Goal: Task Accomplishment & Management: Complete application form

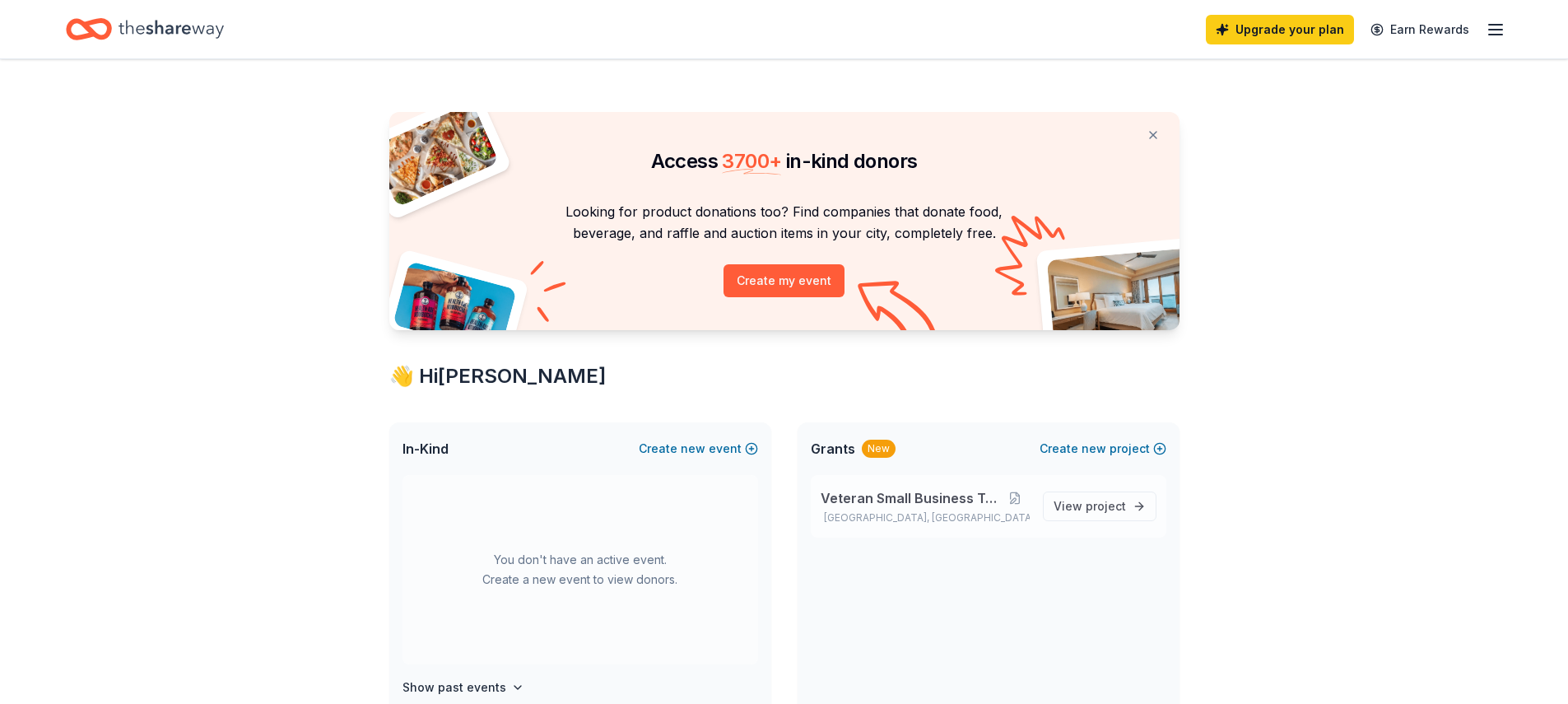
click at [976, 496] on span "Veteran Small Business Training" at bounding box center [911, 498] width 181 height 20
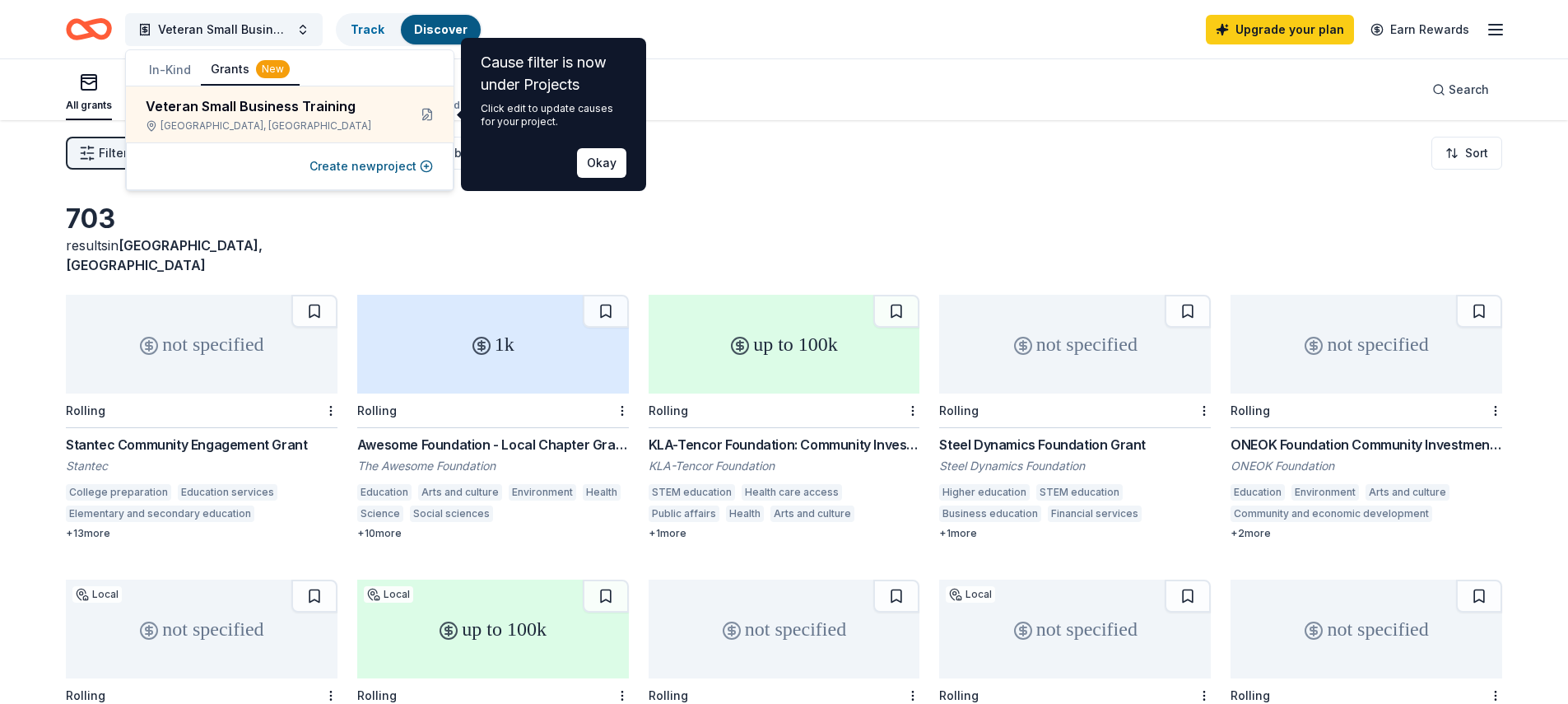
click at [678, 37] on div "Veteran Small Business Training Track Discover Upgrade your plan Earn Rewards" at bounding box center [784, 29] width 1436 height 39
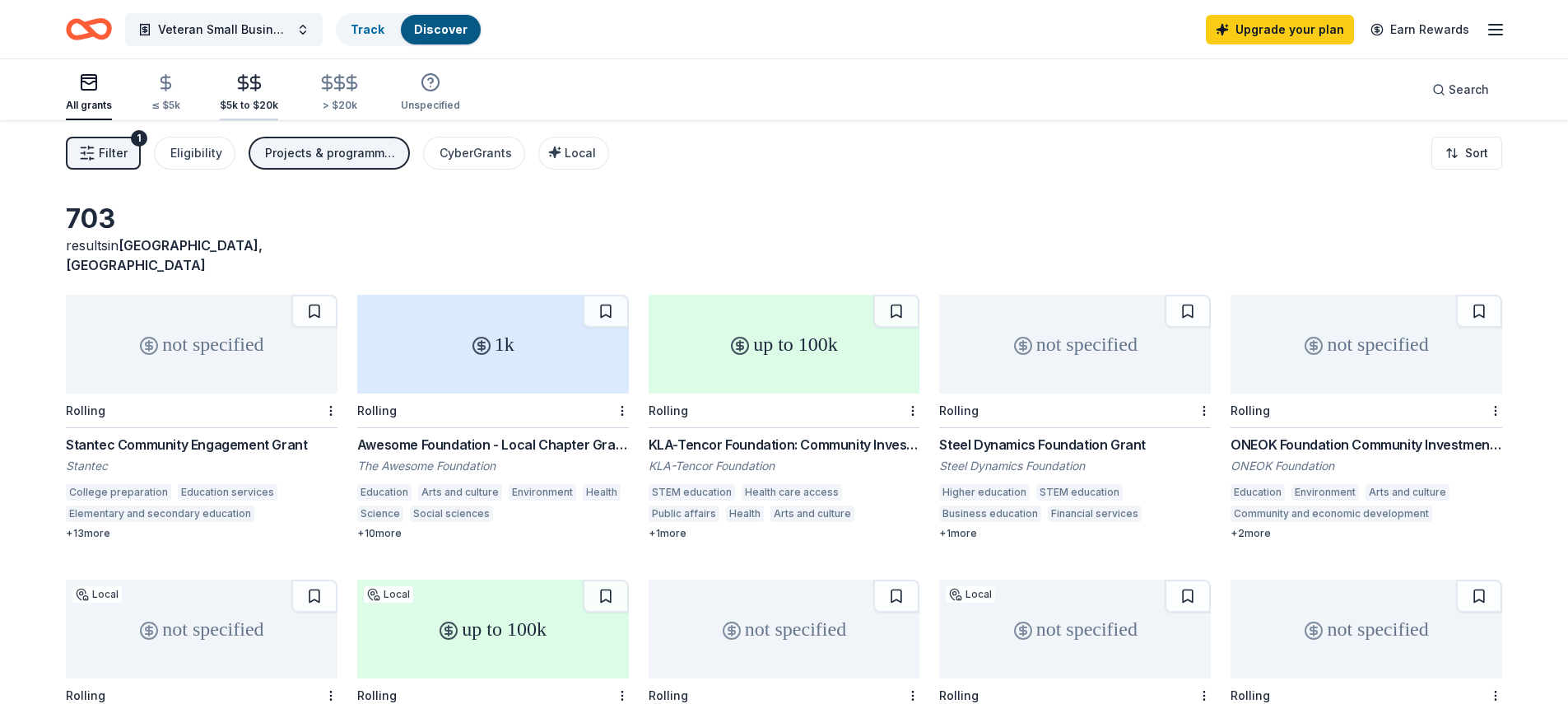
click at [243, 84] on line "button" at bounding box center [243, 83] width 0 height 16
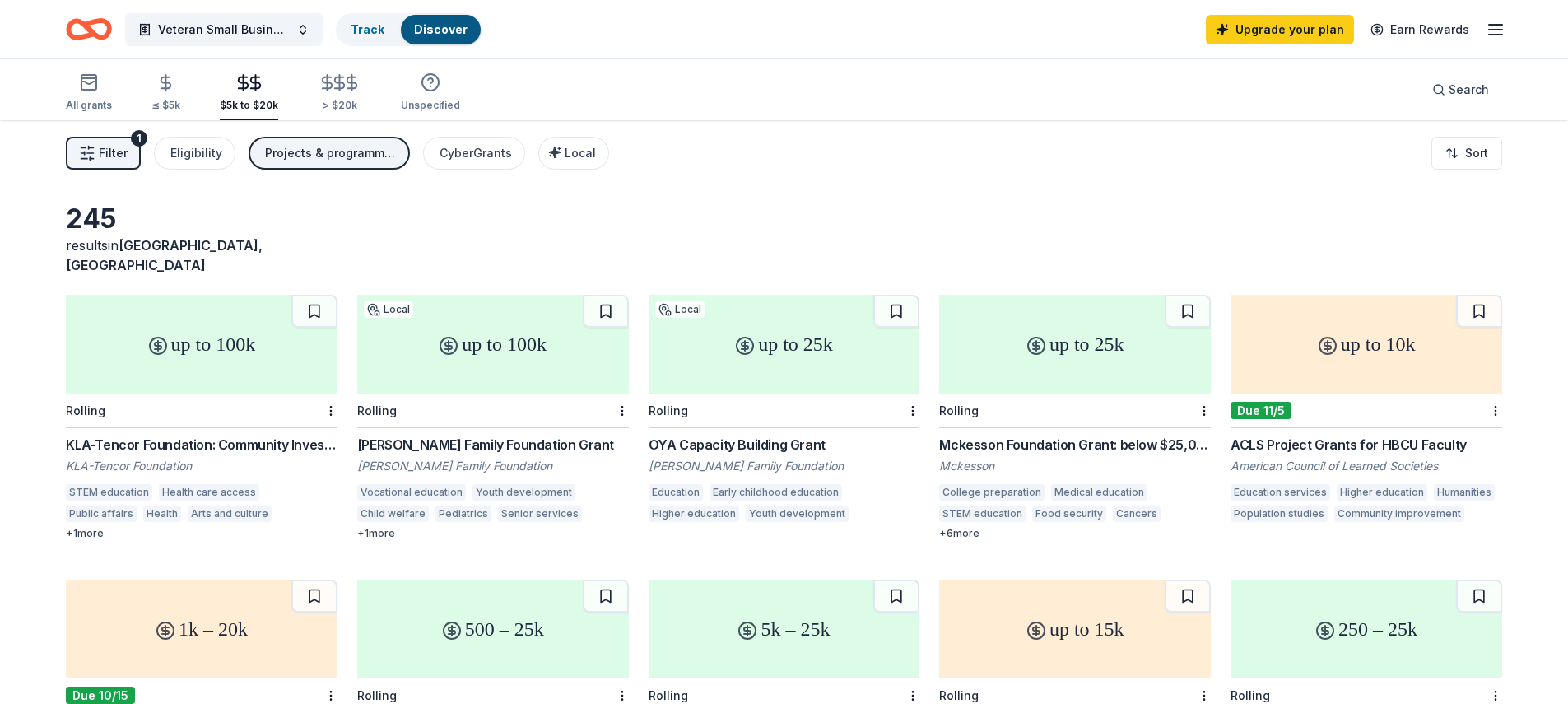
click at [223, 312] on div "up to 100k" at bounding box center [202, 344] width 272 height 99
click at [1490, 35] on line "button" at bounding box center [1495, 35] width 13 height 0
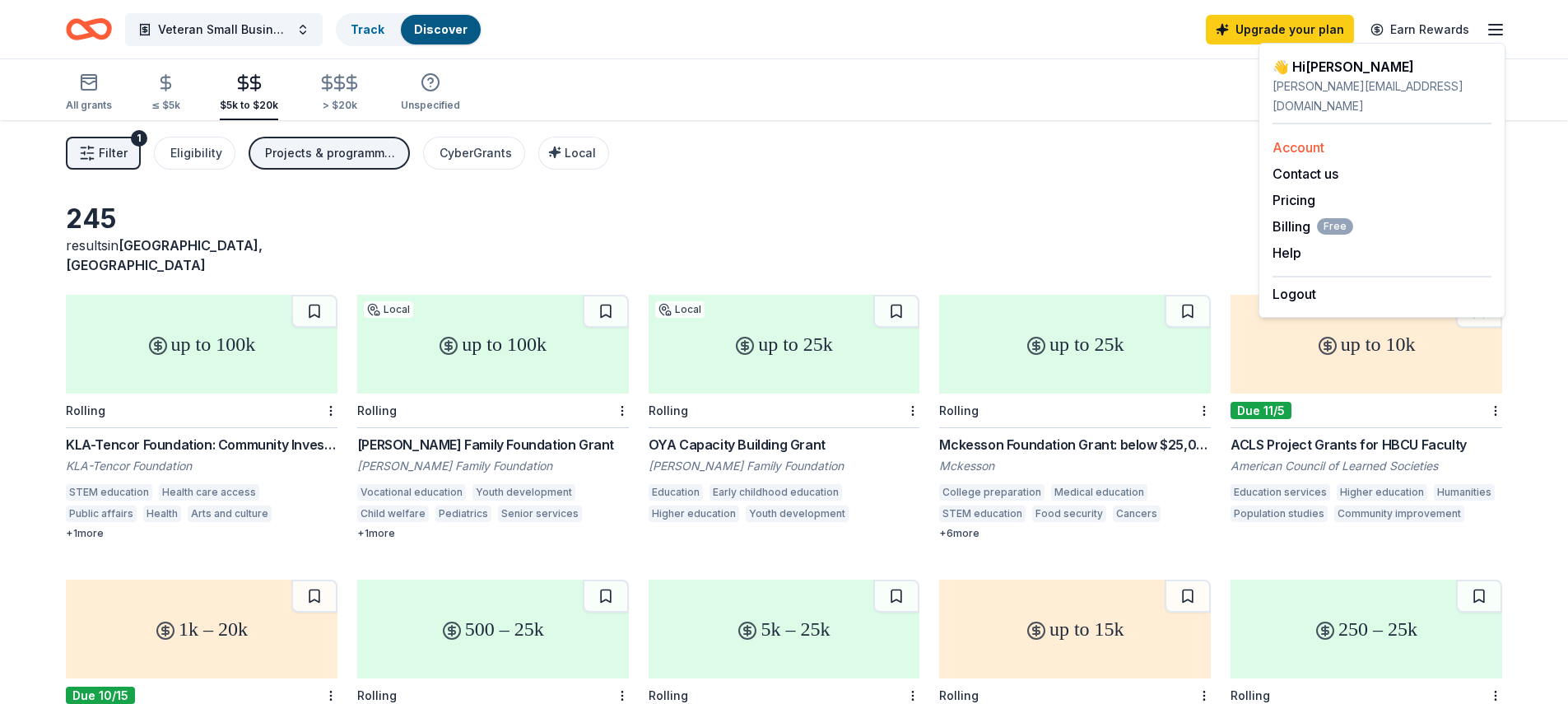
click at [1321, 139] on link "Account" at bounding box center [1299, 147] width 52 height 17
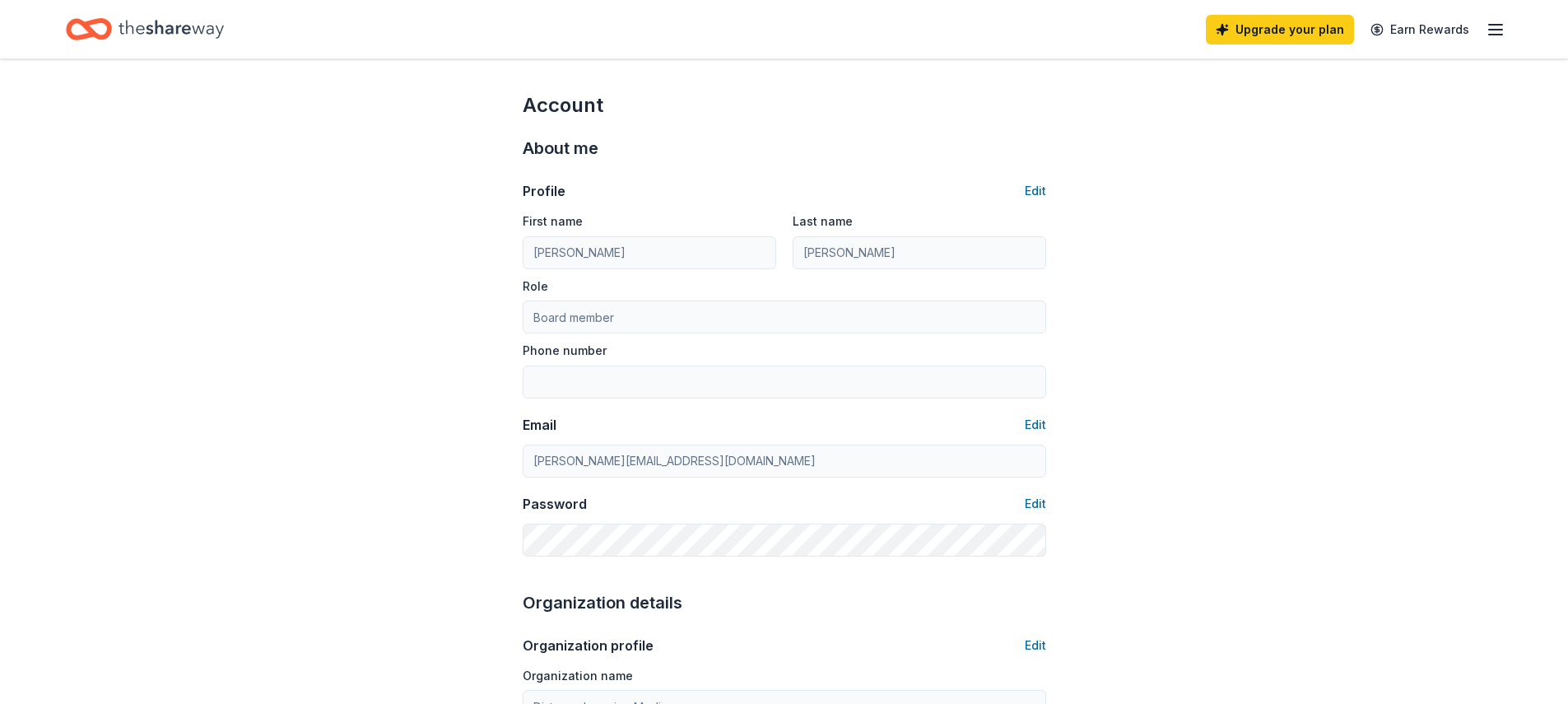
click at [1486, 39] on div "Upgrade your plan Earn Rewards" at bounding box center [1355, 29] width 300 height 39
click at [1491, 30] on line "button" at bounding box center [1495, 30] width 13 height 0
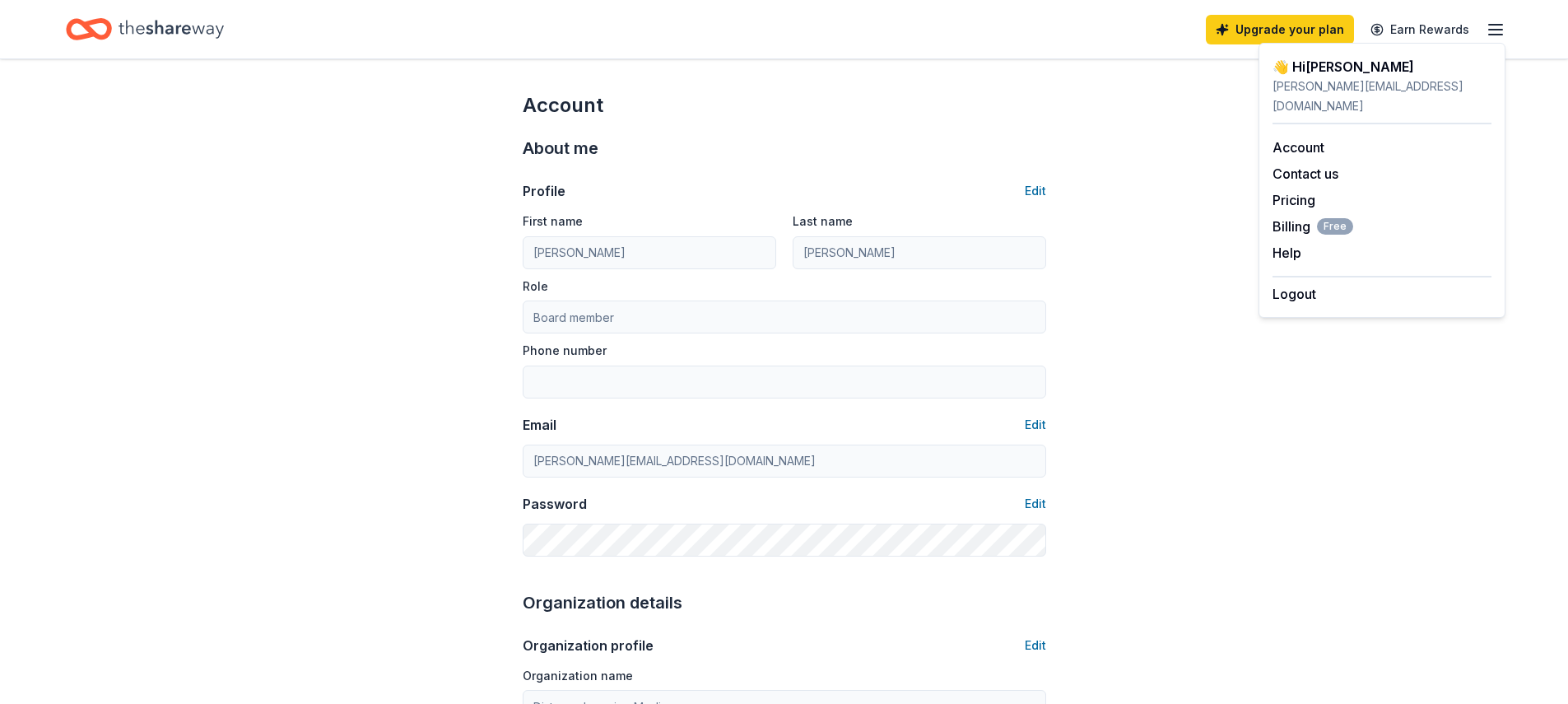
click at [1329, 70] on div "👋 Hi [PERSON_NAME]" at bounding box center [1382, 66] width 219 height 20
click at [190, 23] on icon "Home" at bounding box center [170, 29] width 105 height 34
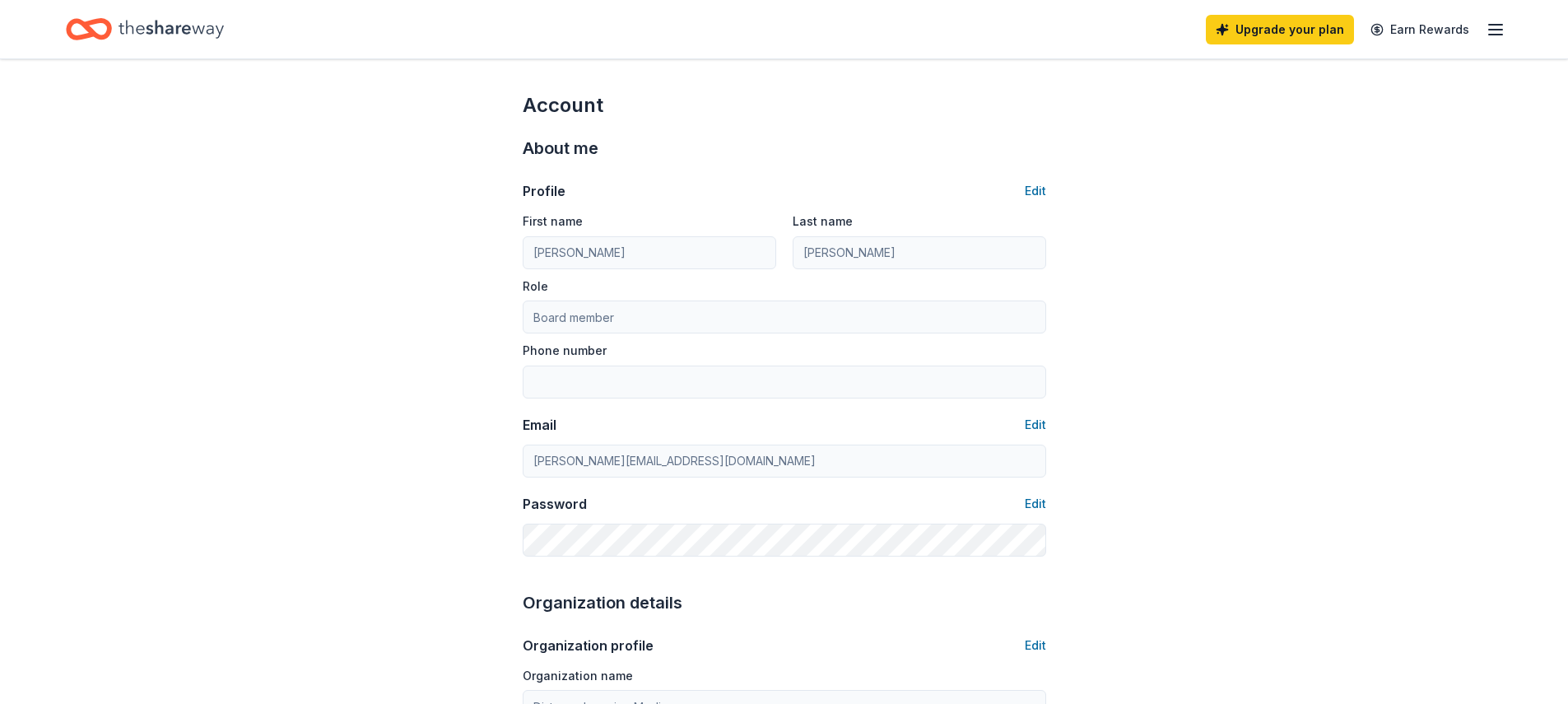
click at [187, 33] on icon "Home" at bounding box center [170, 29] width 105 height 18
click at [66, 10] on link "Home" at bounding box center [145, 29] width 158 height 39
click at [1497, 32] on icon "button" at bounding box center [1495, 30] width 20 height 20
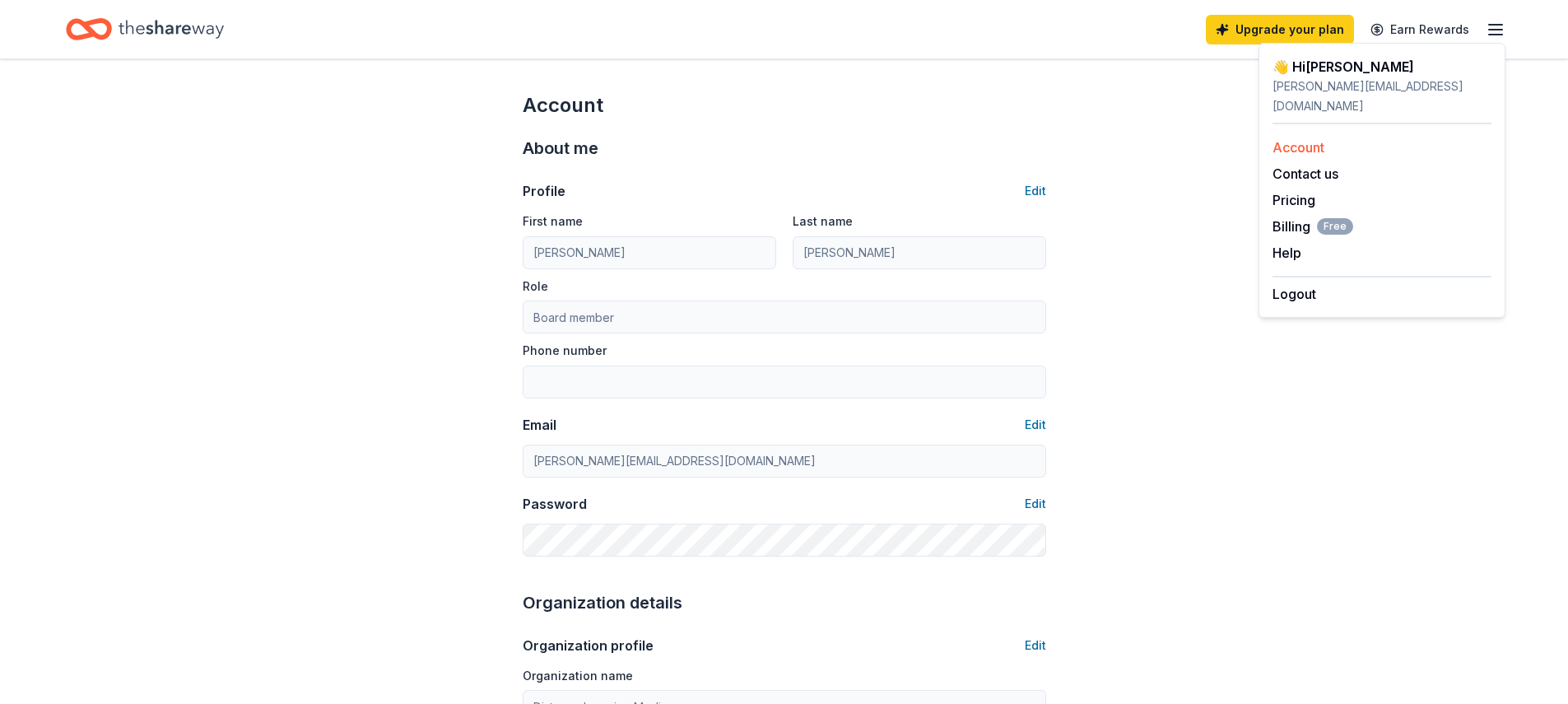
click at [1319, 137] on div "Account" at bounding box center [1382, 147] width 219 height 20
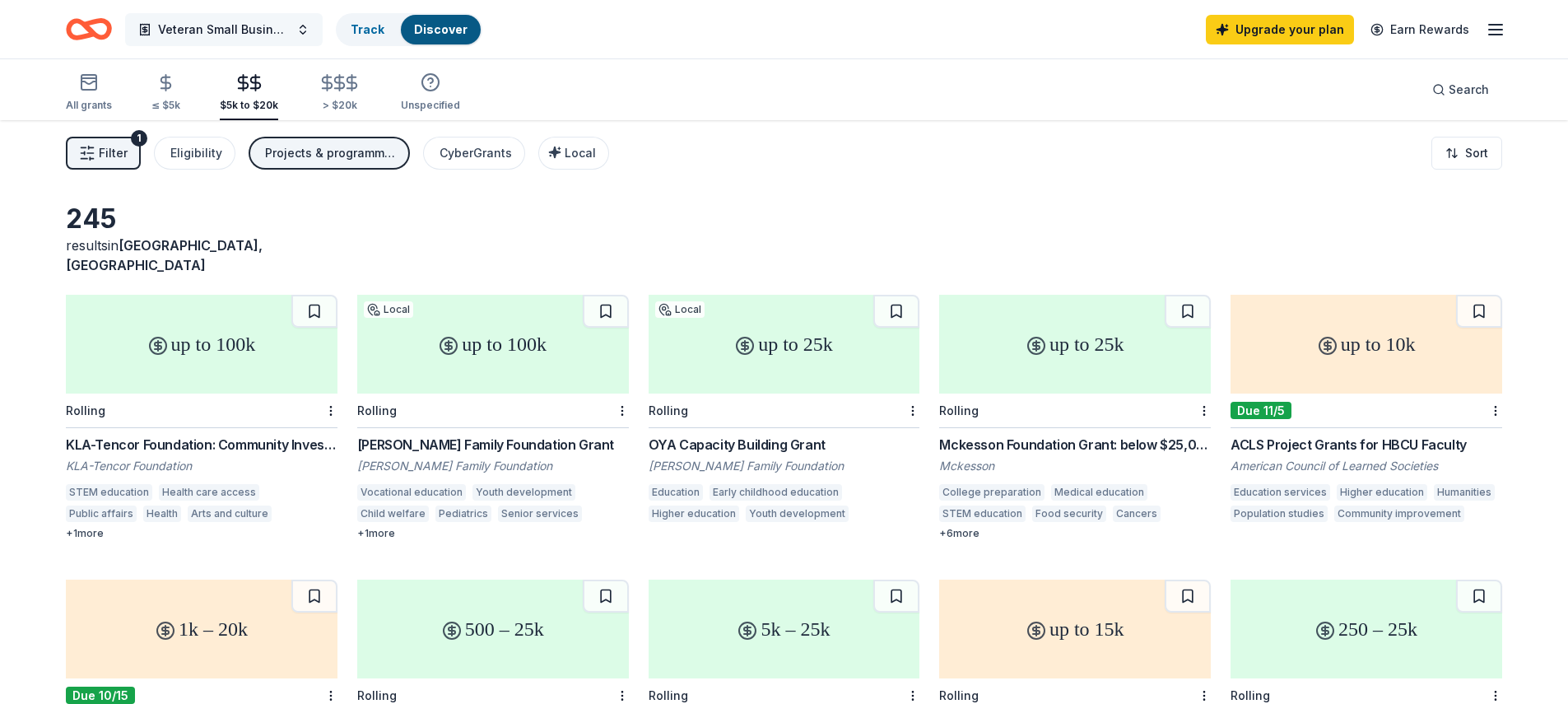
click at [288, 27] on span "Veteran Small Business Training" at bounding box center [224, 30] width 132 height 20
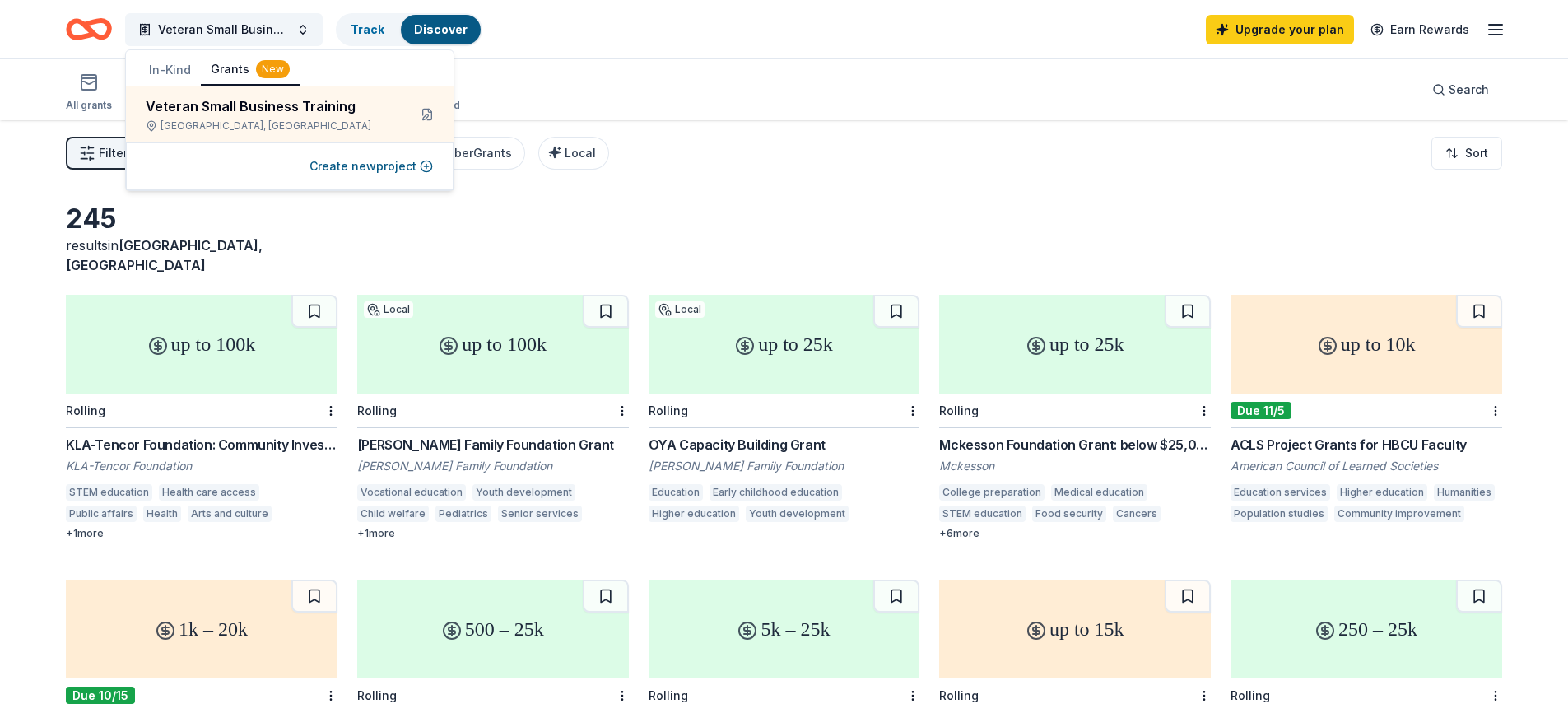
click at [560, 70] on div "All grants ≤ $5k $5k to $20k > $20k Unspecified Search" at bounding box center [784, 90] width 1436 height 61
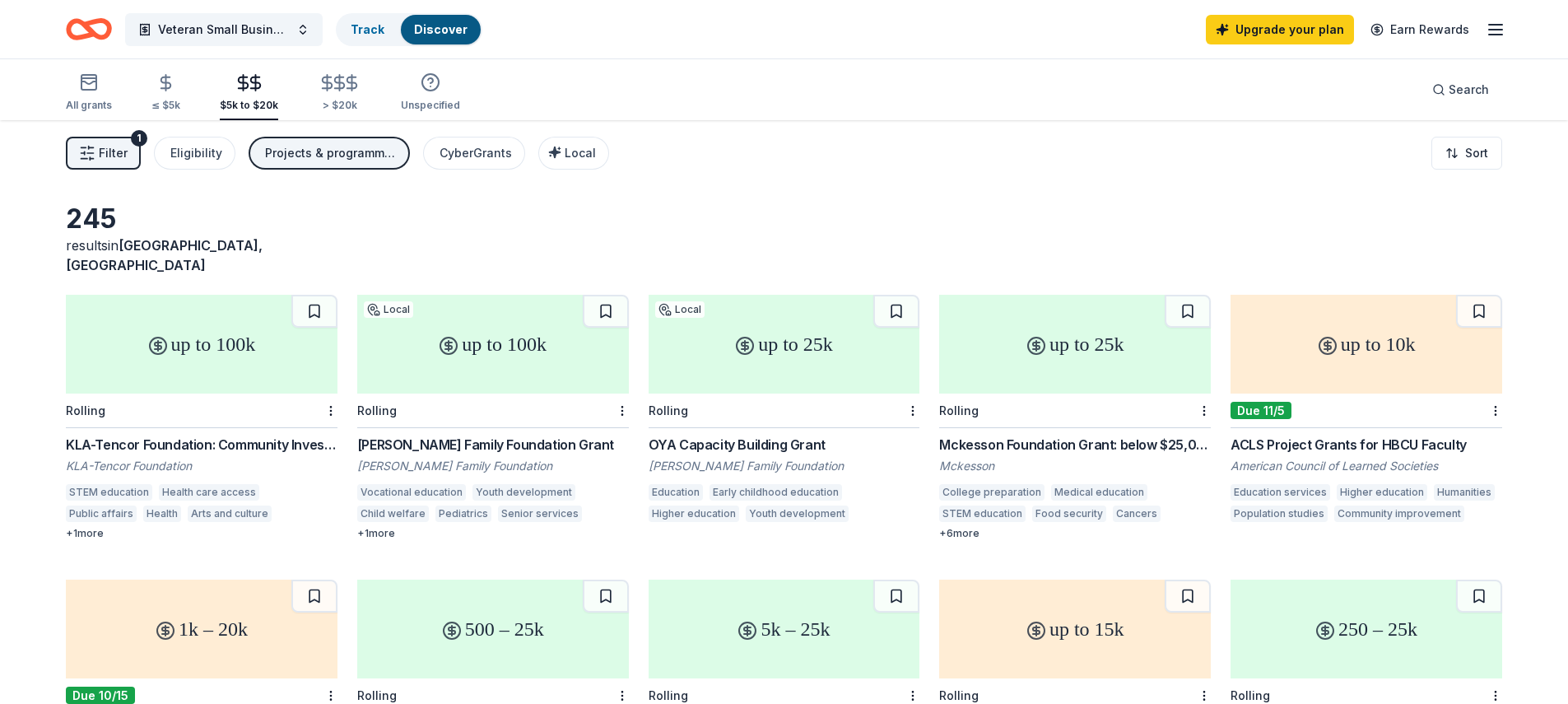
click at [86, 31] on icon "Home" at bounding box center [89, 29] width 46 height 39
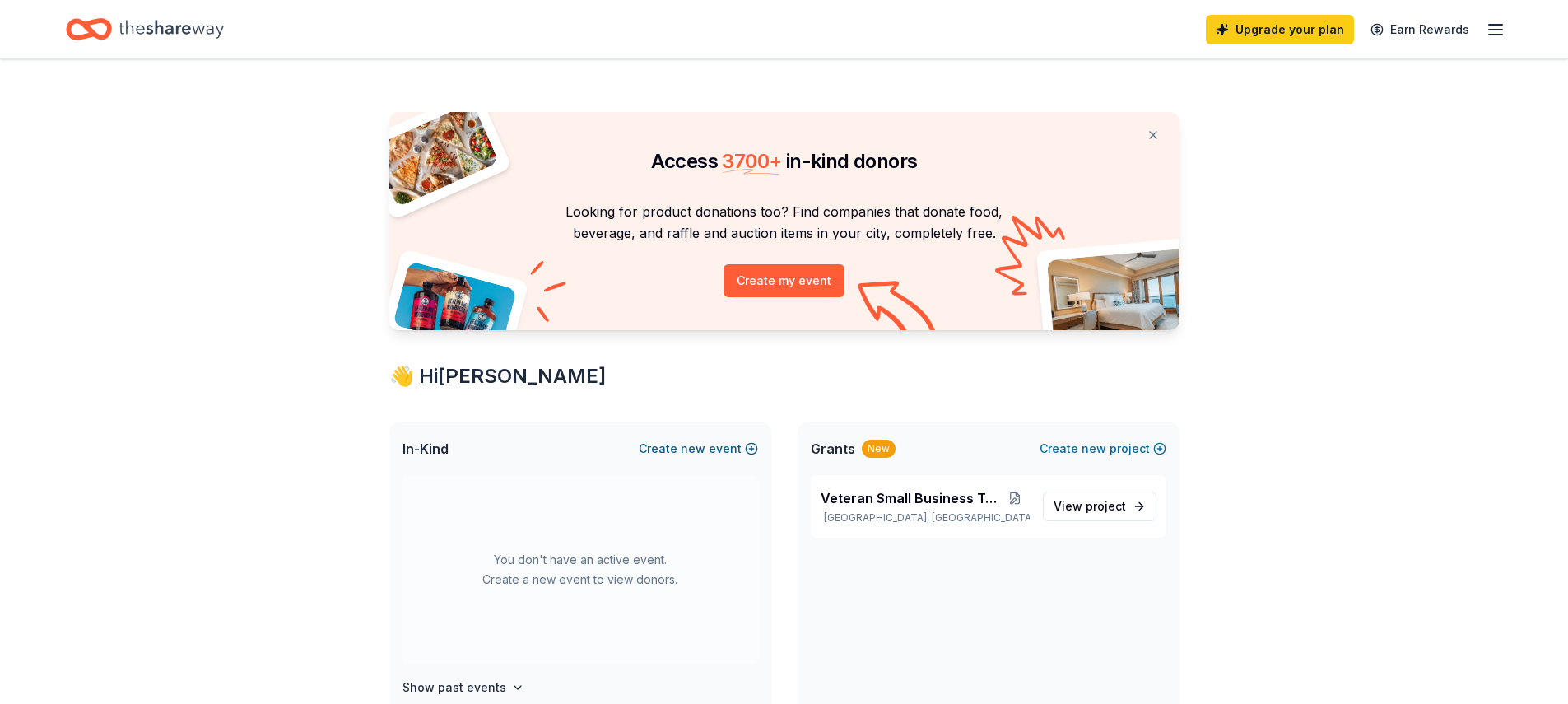
click at [692, 447] on span "new" at bounding box center [693, 448] width 24 height 20
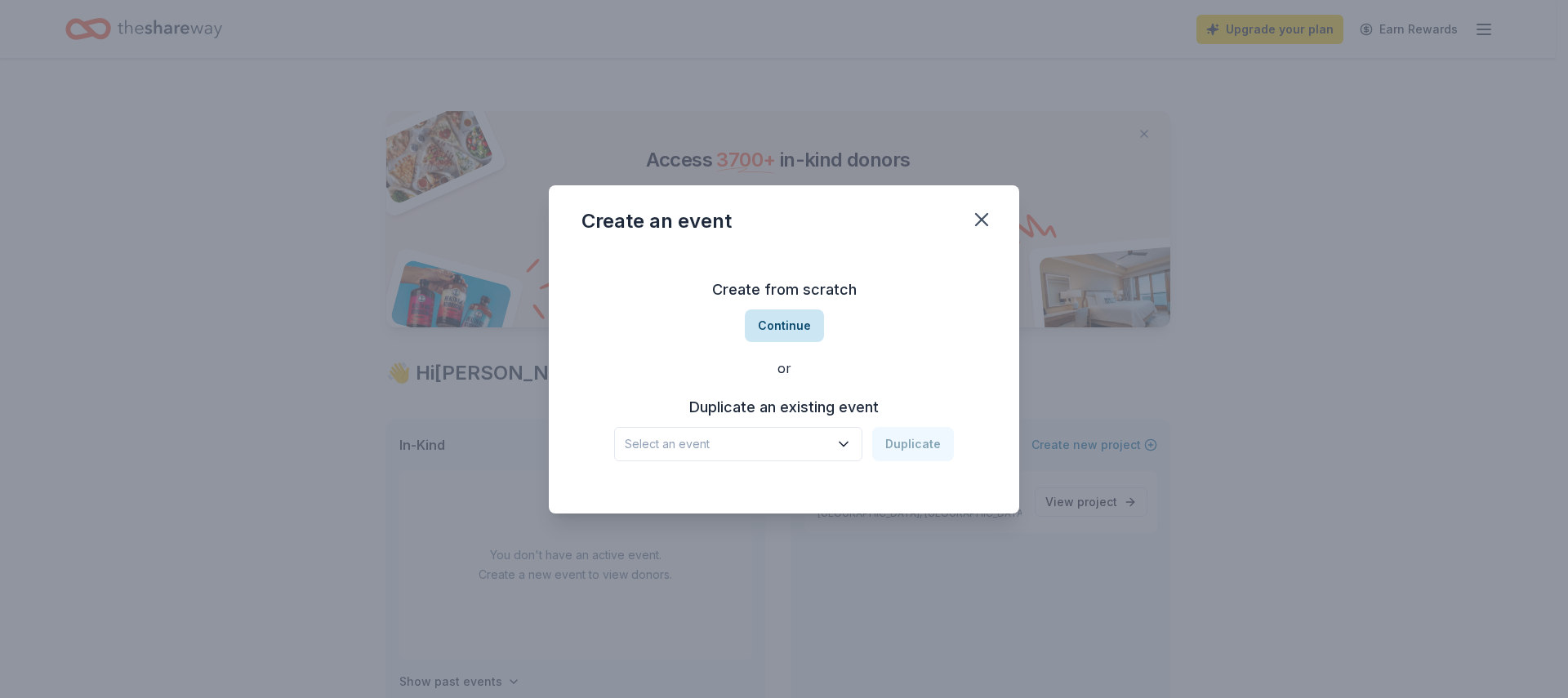
click at [788, 327] on button "Continue" at bounding box center [784, 326] width 79 height 33
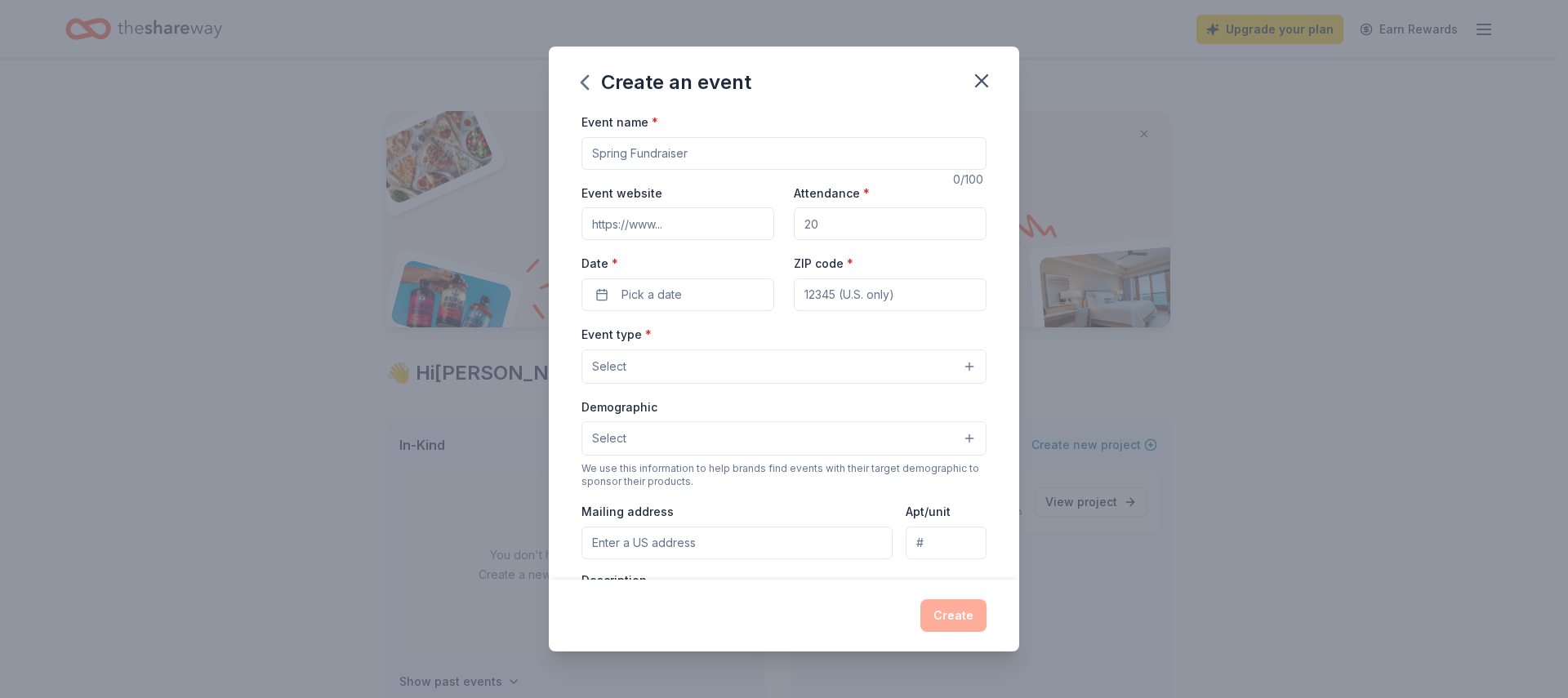
click at [728, 152] on input "Event name *" at bounding box center [784, 153] width 405 height 33
type input "Julies event"
click at [689, 290] on button "Pick a date" at bounding box center [678, 295] width 193 height 33
click at [705, 471] on button "16" at bounding box center [704, 471] width 29 height 29
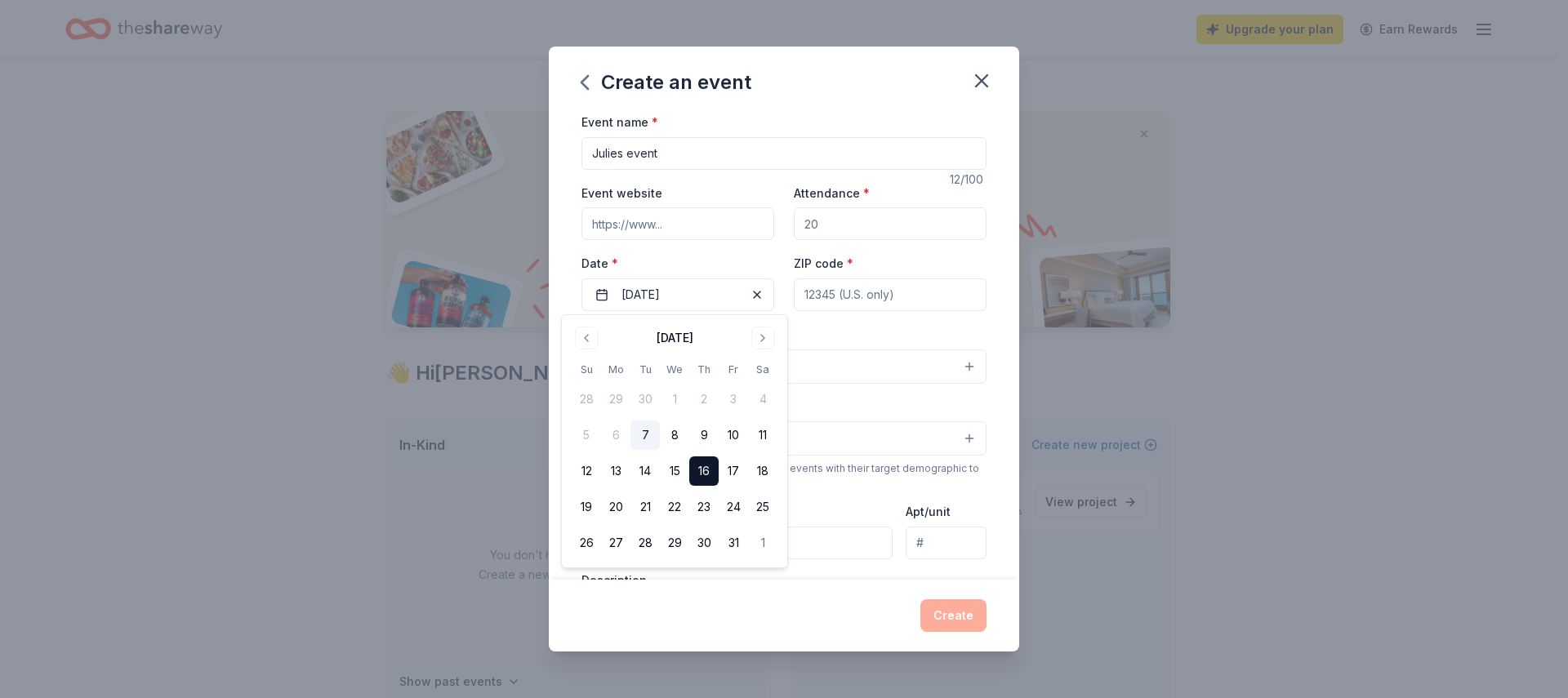
click at [854, 425] on button "Select" at bounding box center [784, 439] width 405 height 34
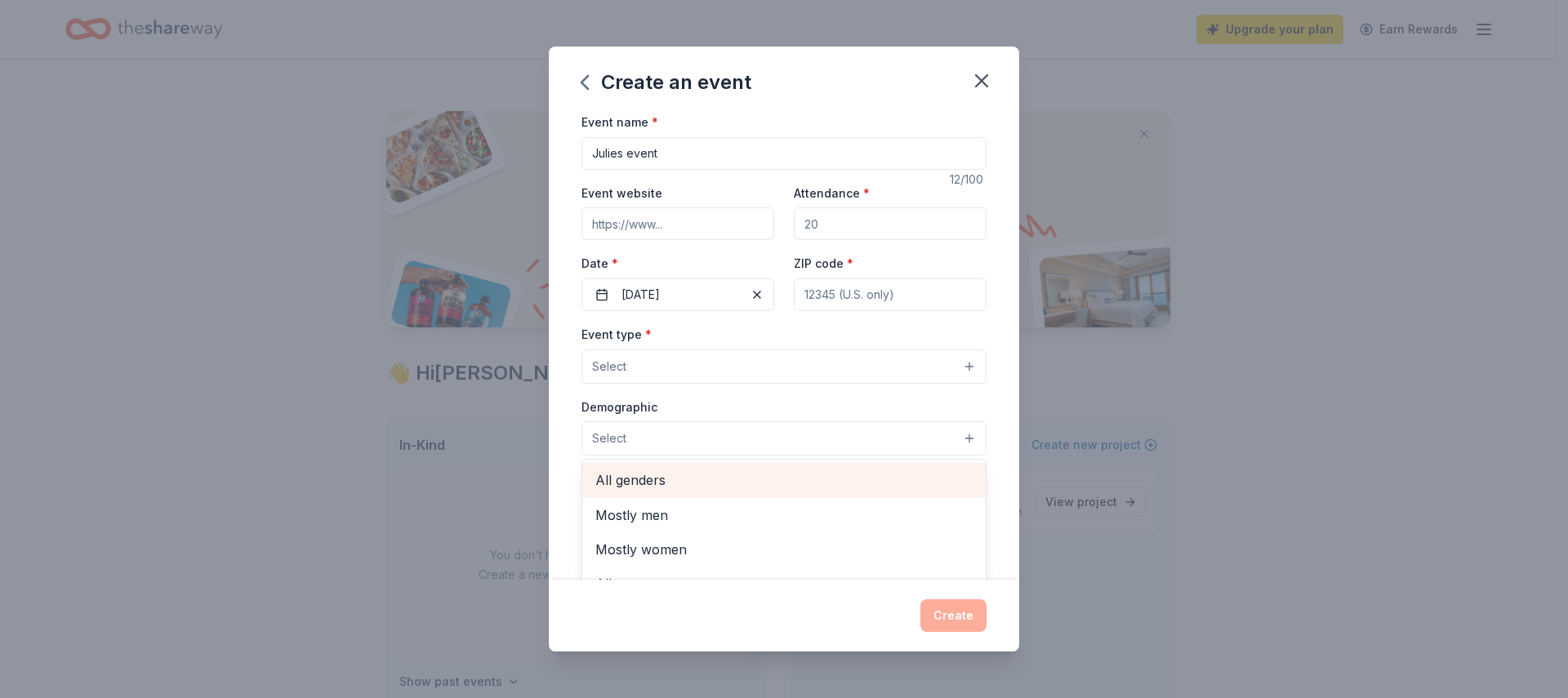
click at [823, 478] on span "All genders" at bounding box center [784, 480] width 378 height 22
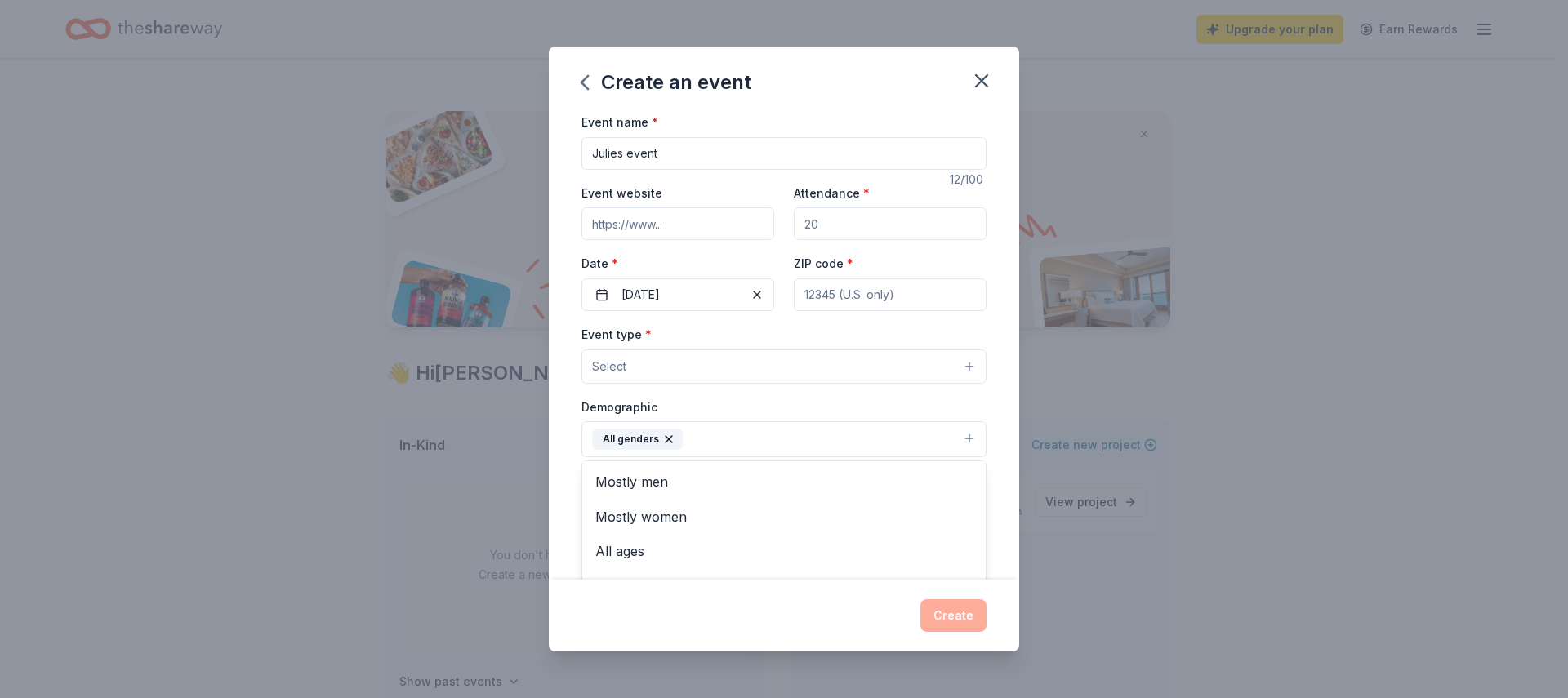
click at [772, 373] on div "Event type * Select Demographic All genders Mostly men Mostly women All ages [D…" at bounding box center [784, 496] width 405 height 346
click at [756, 367] on button "Select" at bounding box center [784, 367] width 405 height 34
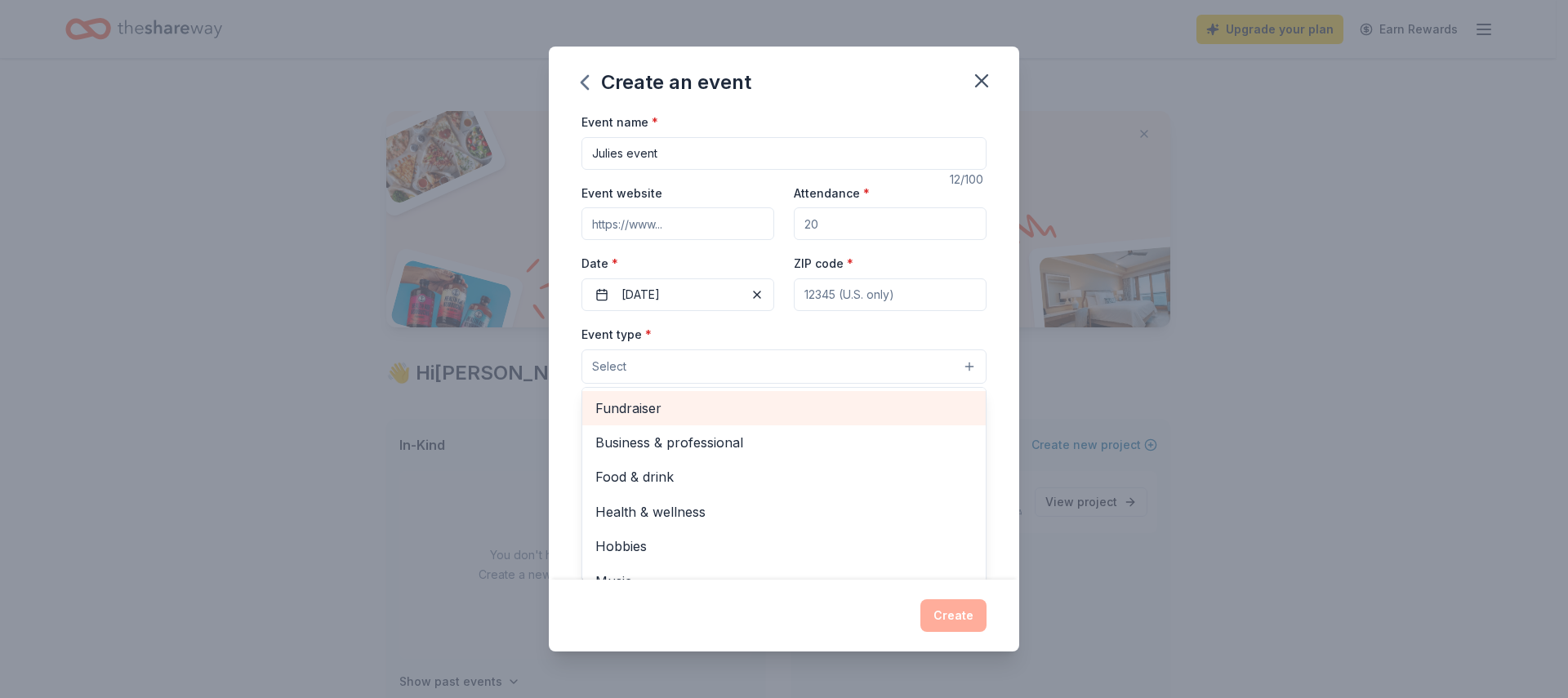
click at [740, 409] on span "Fundraiser" at bounding box center [784, 408] width 378 height 22
click at [803, 414] on span "Business & professional" at bounding box center [784, 409] width 378 height 22
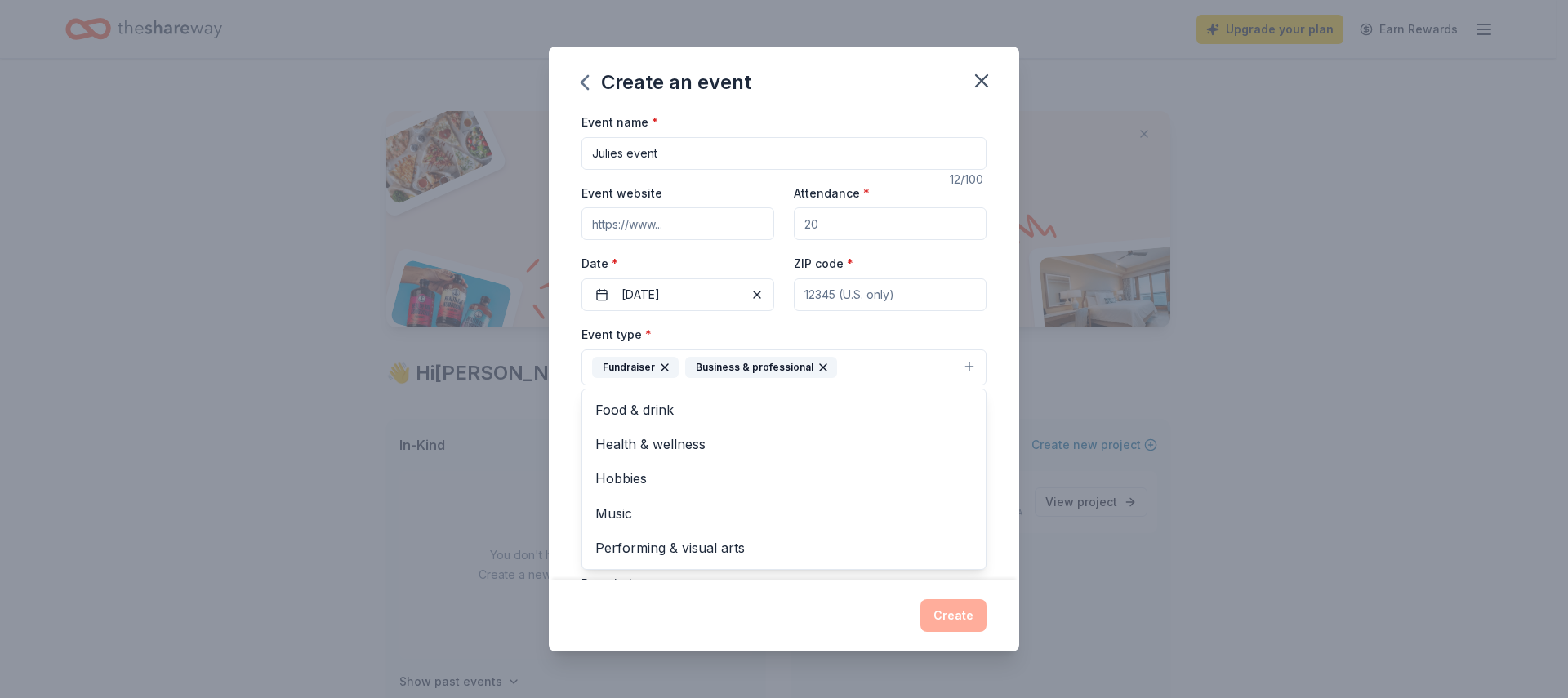
click at [863, 599] on div "Create an event Event name * Julies event 12 /100 Event website Attendance * Da…" at bounding box center [784, 349] width 471 height 605
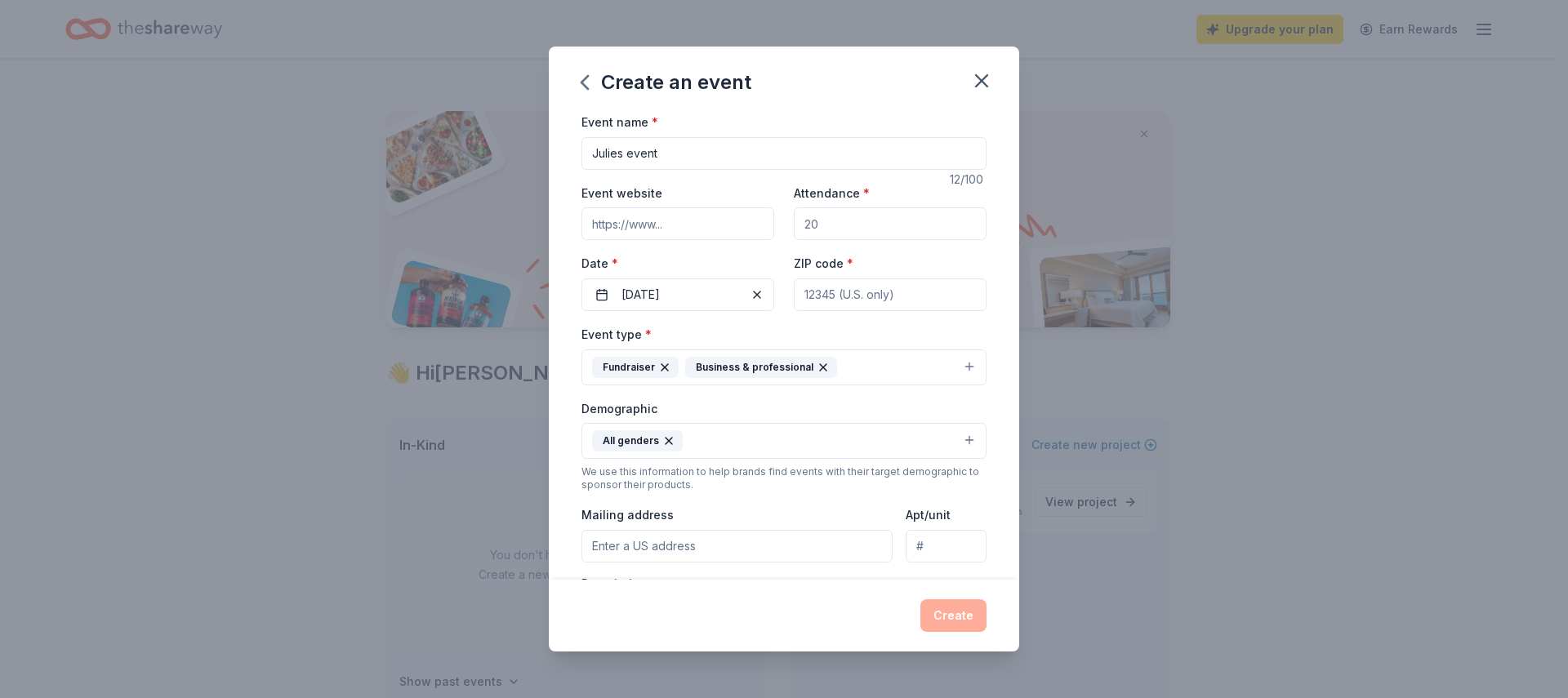
click at [788, 533] on input "Mailing address" at bounding box center [737, 546] width 311 height 33
type input "[STREET_ADDRESS]"
type input "Austin [US_STATE] 78734"
click at [868, 596] on div "Create" at bounding box center [784, 615] width 471 height 72
click at [713, 224] on input "Event website" at bounding box center [678, 224] width 193 height 33
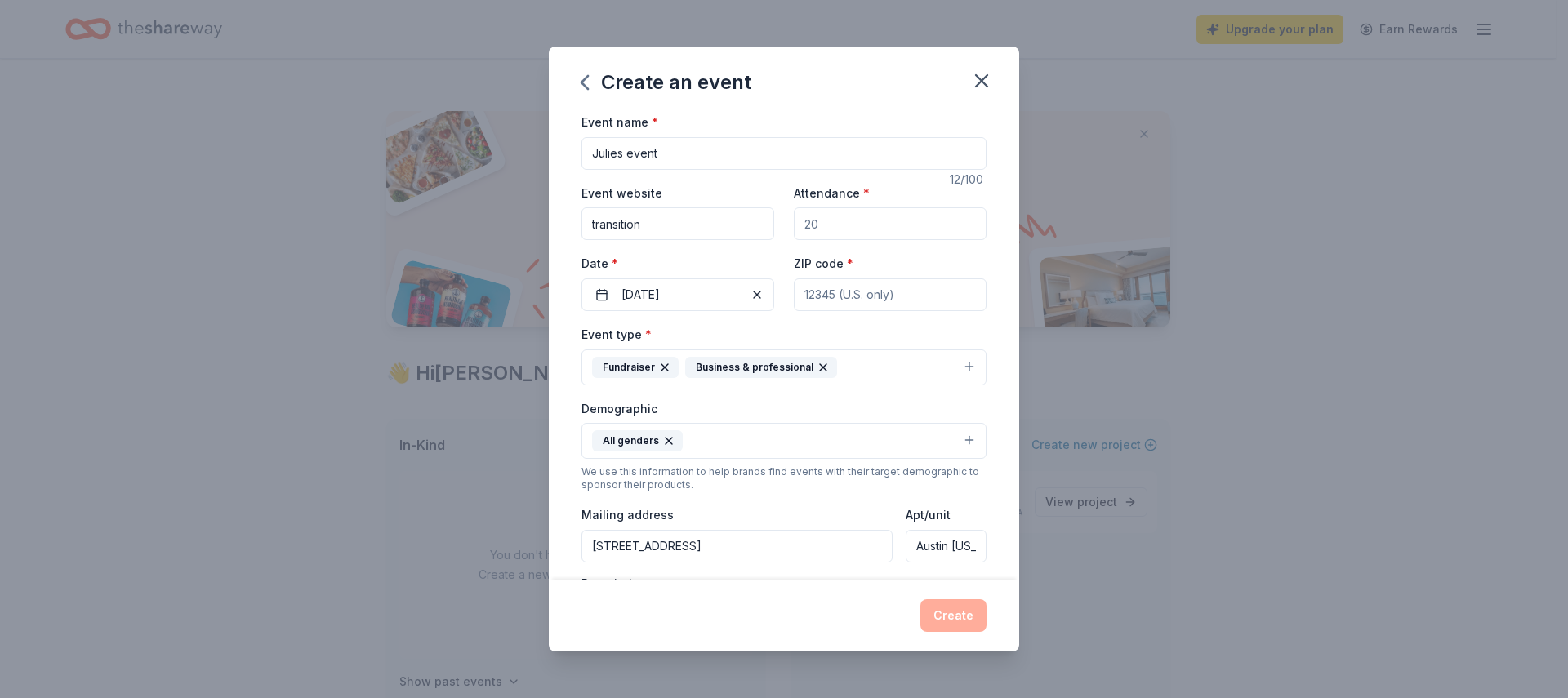
type input "[DOMAIN_NAME]"
click at [987, 234] on div "Event name * Julies event 12 /100 Event website [DOMAIN_NAME] Attendance * Date…" at bounding box center [784, 346] width 471 height 468
click at [896, 600] on div "Create" at bounding box center [784, 615] width 405 height 33
click at [880, 294] on input "ZIP code *" at bounding box center [890, 295] width 193 height 33
type input "78734"
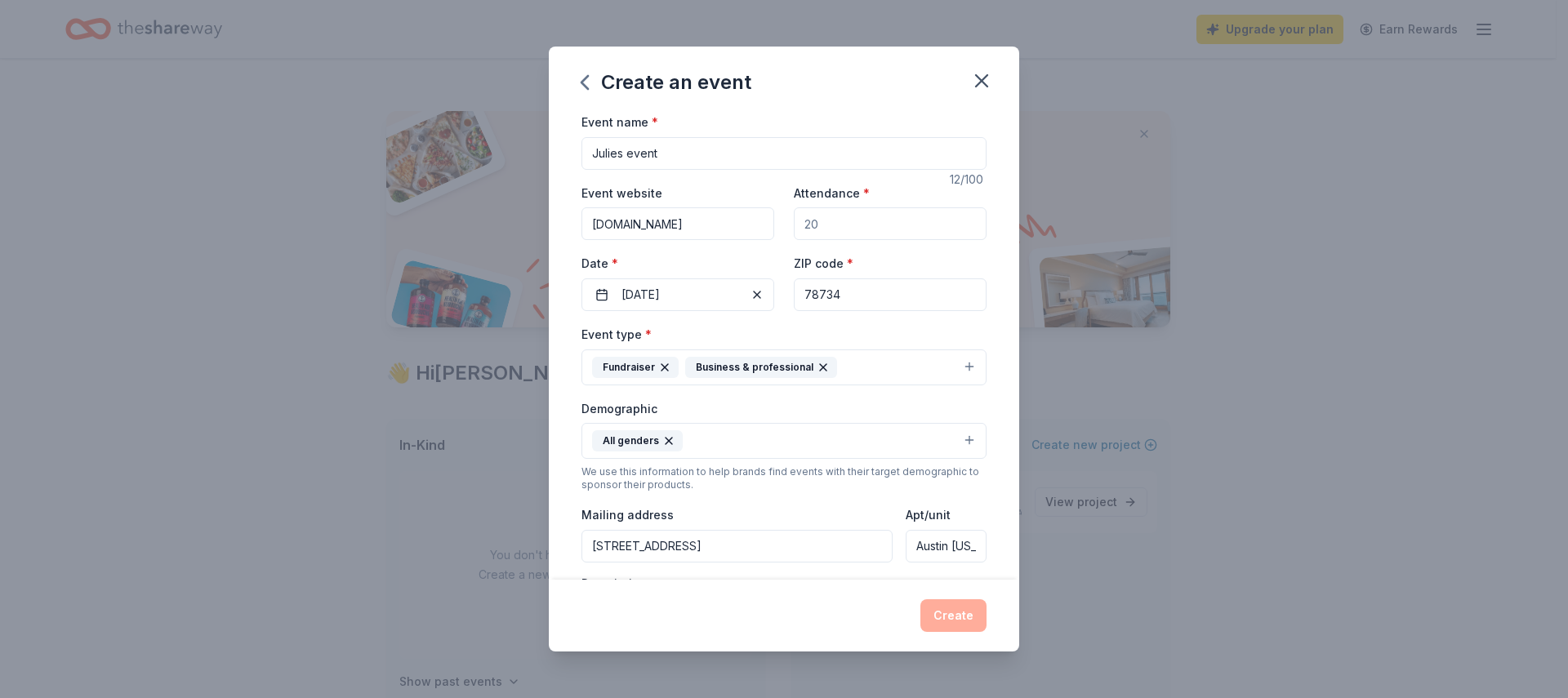
click at [907, 604] on div "Create" at bounding box center [784, 615] width 405 height 33
click at [947, 620] on div "Create" at bounding box center [784, 615] width 405 height 33
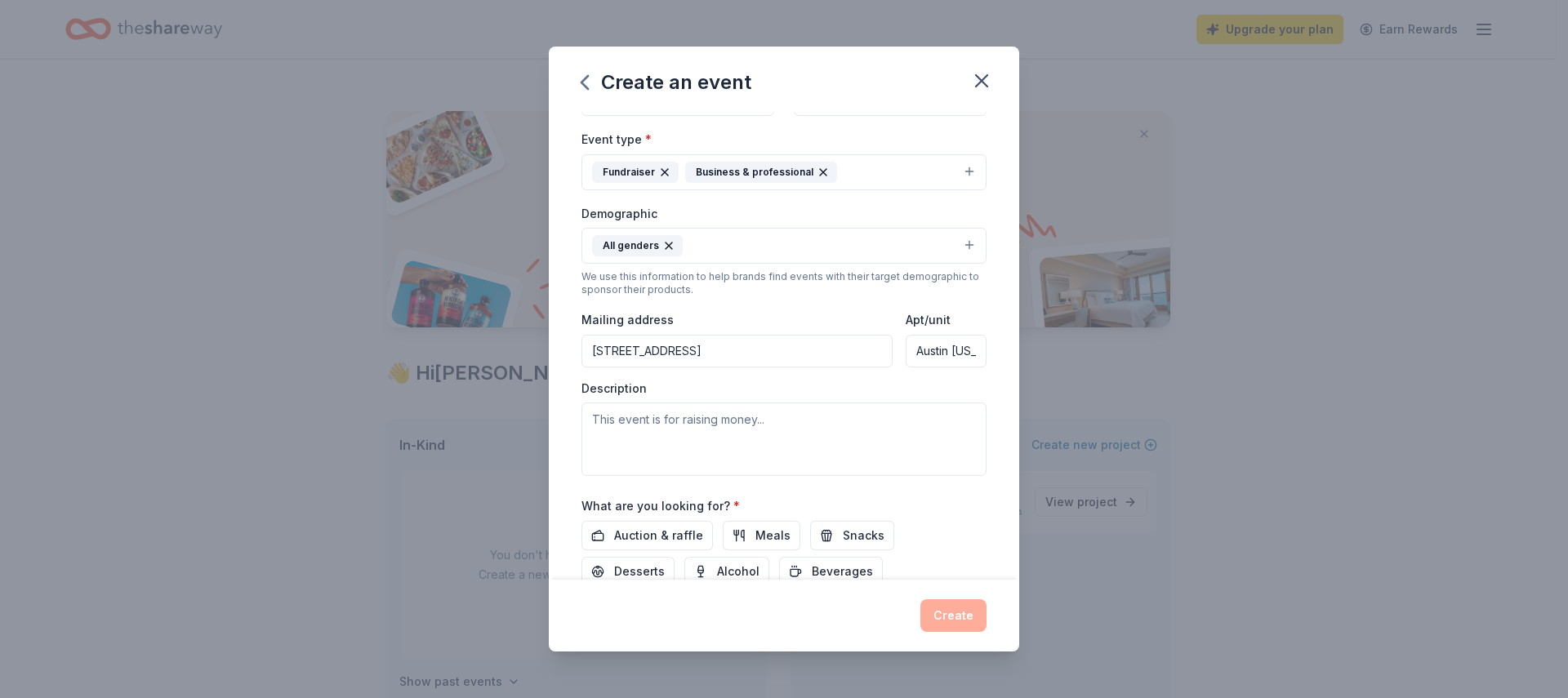
scroll to position [197, 0]
click at [802, 419] on textarea at bounding box center [784, 436] width 405 height 73
click at [730, 537] on button "Meals" at bounding box center [762, 533] width 78 height 29
click at [672, 539] on span "Auction & raffle" at bounding box center [659, 533] width 89 height 20
click at [956, 621] on div "Create" at bounding box center [784, 615] width 405 height 33
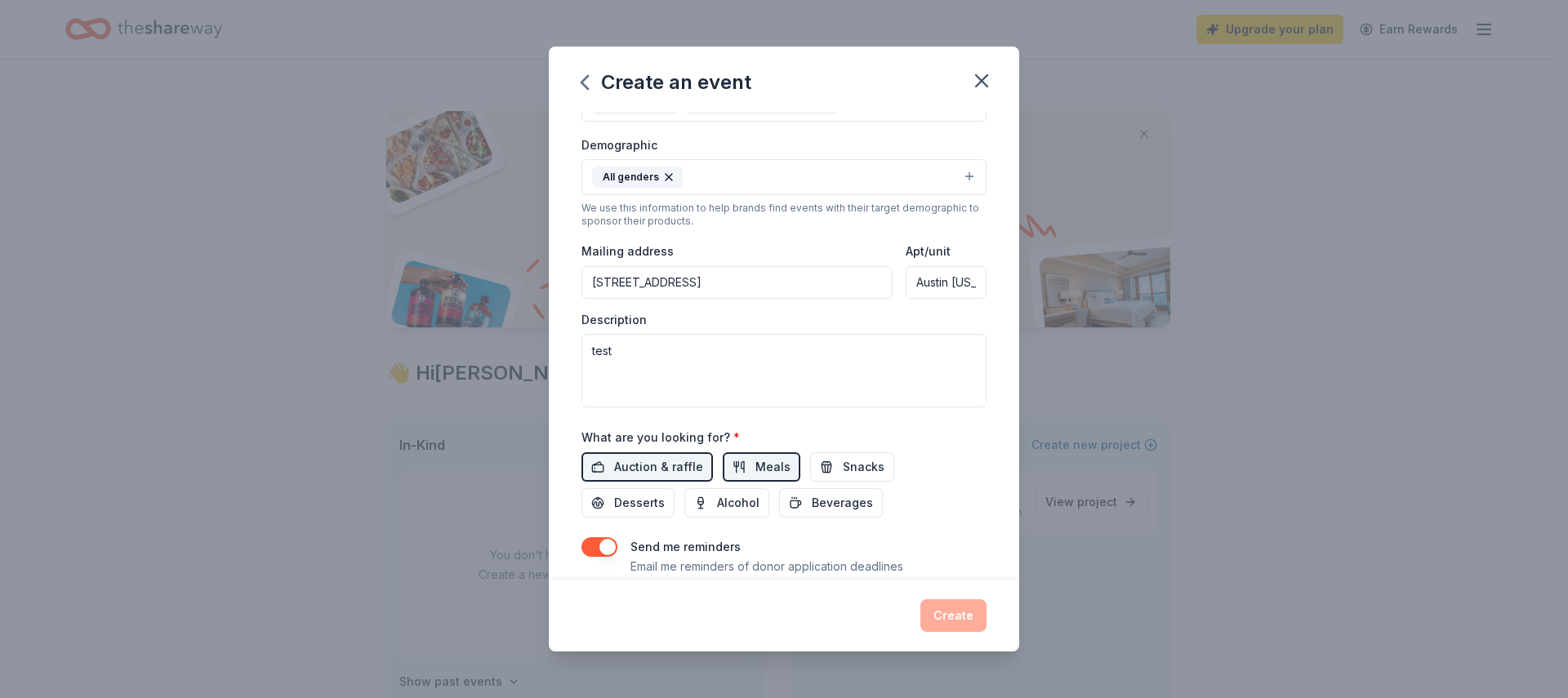
scroll to position [316, 0]
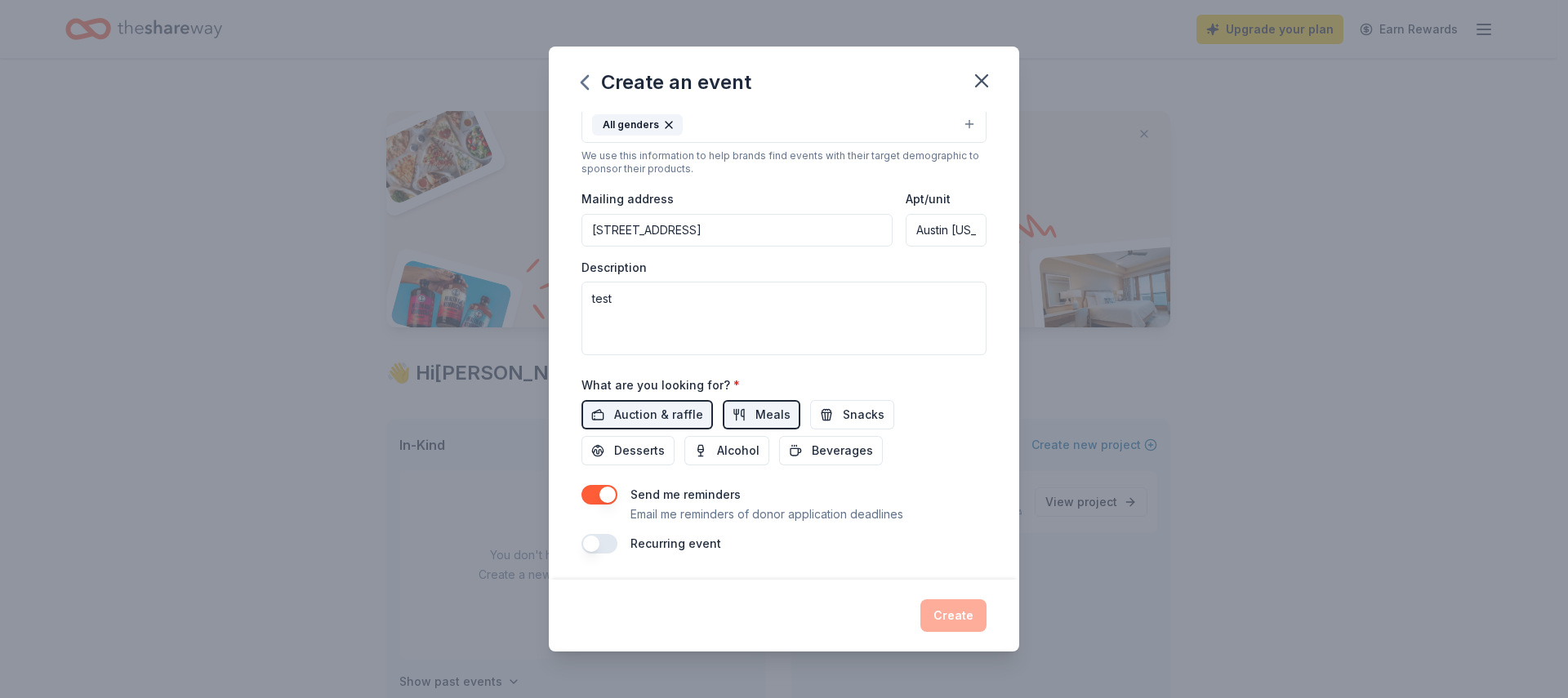
click at [607, 491] on button "button" at bounding box center [600, 495] width 36 height 20
click at [902, 565] on div "Event name * Julies event 12 /100 Event website [DOMAIN_NAME] Attendance * Date…" at bounding box center [784, 346] width 471 height 468
click at [770, 299] on textarea "test" at bounding box center [784, 318] width 405 height 73
type textarea "testing this tool"
click at [983, 333] on div "Event name * Julies event 12 /100 Event website [DOMAIN_NAME] Attendance * Date…" at bounding box center [784, 346] width 471 height 468
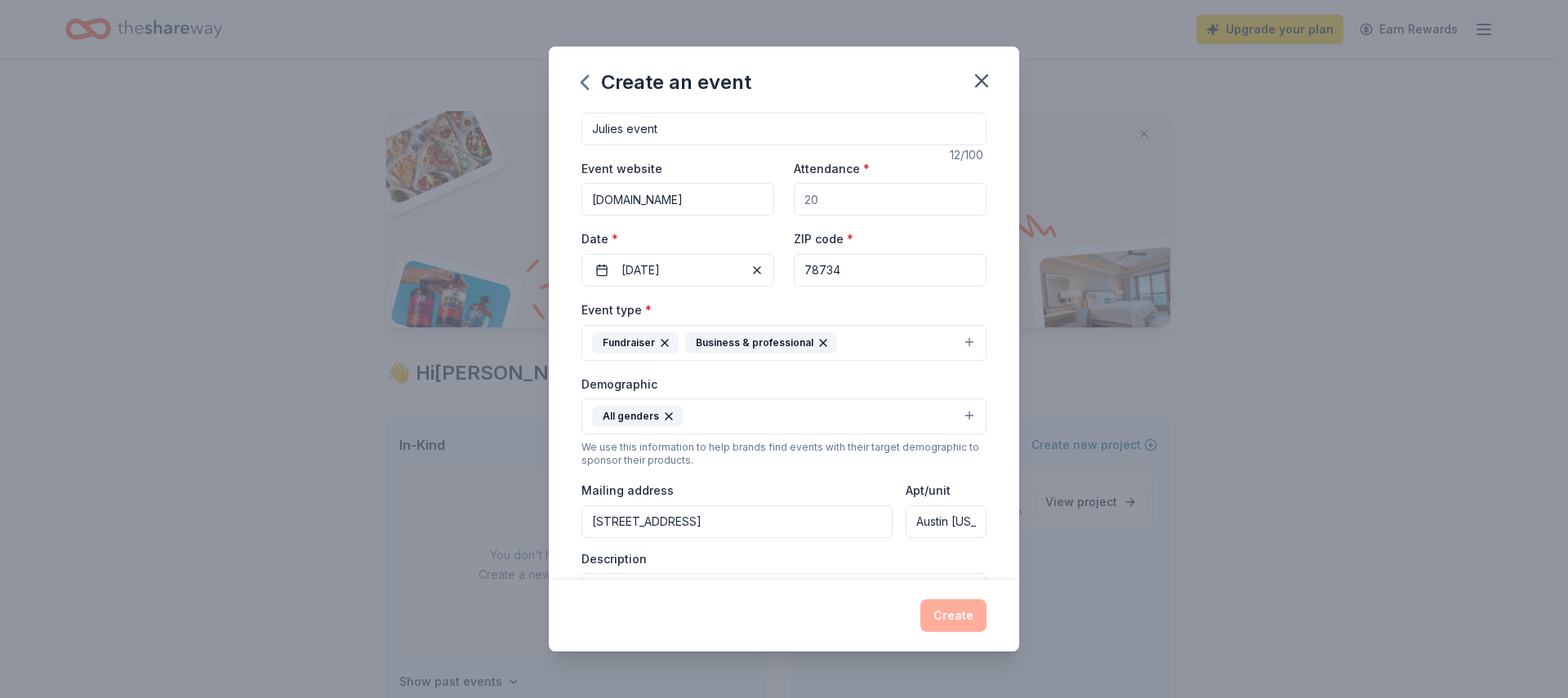
scroll to position [0, 0]
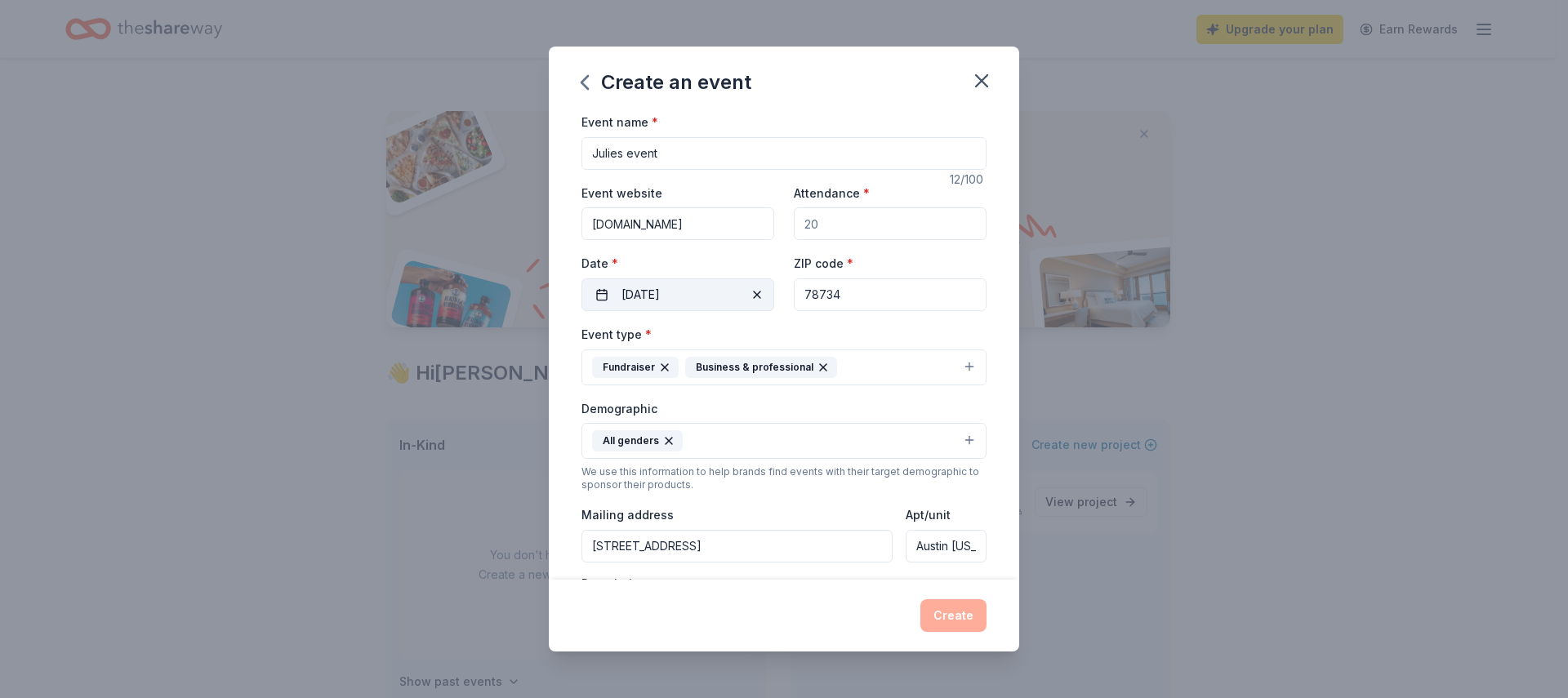
click at [709, 287] on button "[DATE]" at bounding box center [678, 295] width 193 height 33
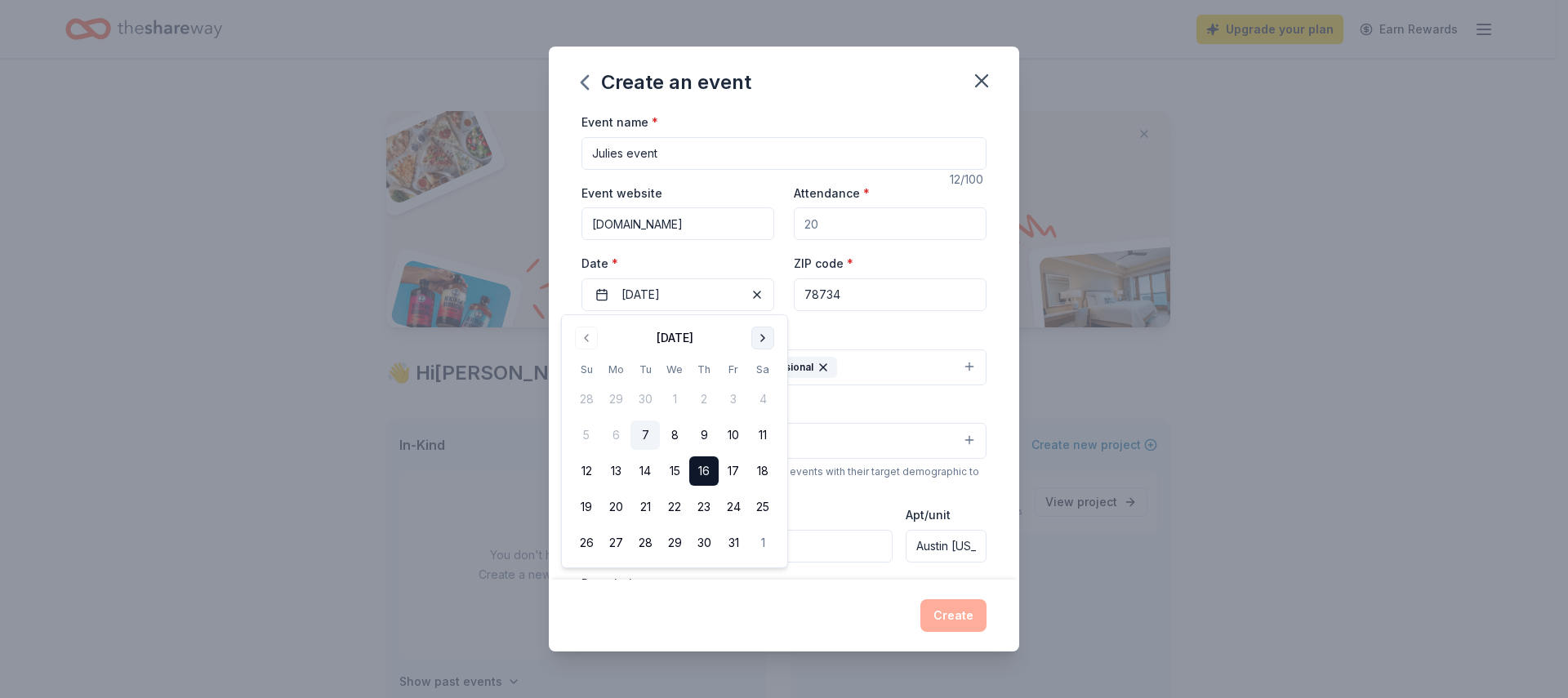
click at [759, 340] on button "Go to next month" at bounding box center [763, 338] width 23 height 23
click at [708, 503] on button "20" at bounding box center [704, 507] width 29 height 29
click at [836, 224] on input "Attendance *" at bounding box center [890, 224] width 193 height 33
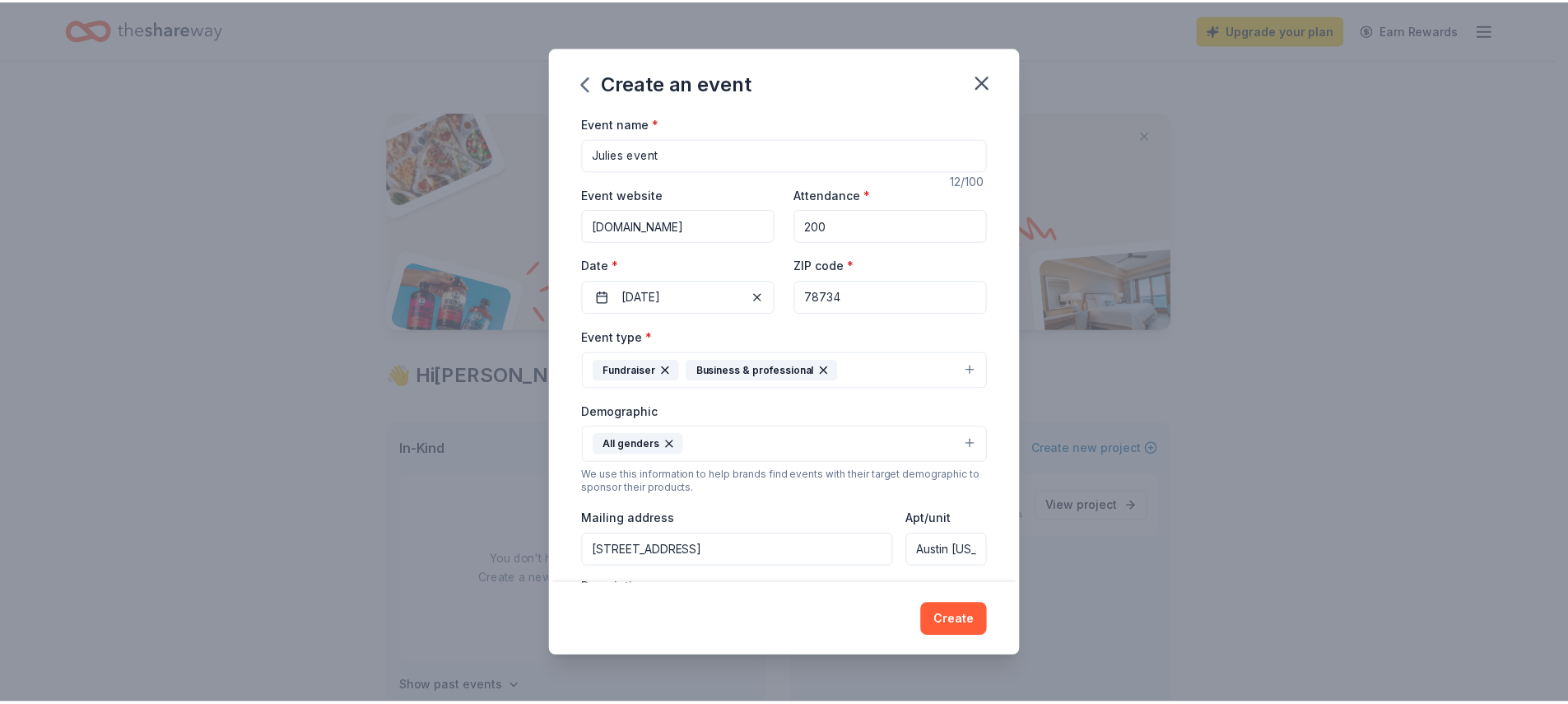
scroll to position [3, 0]
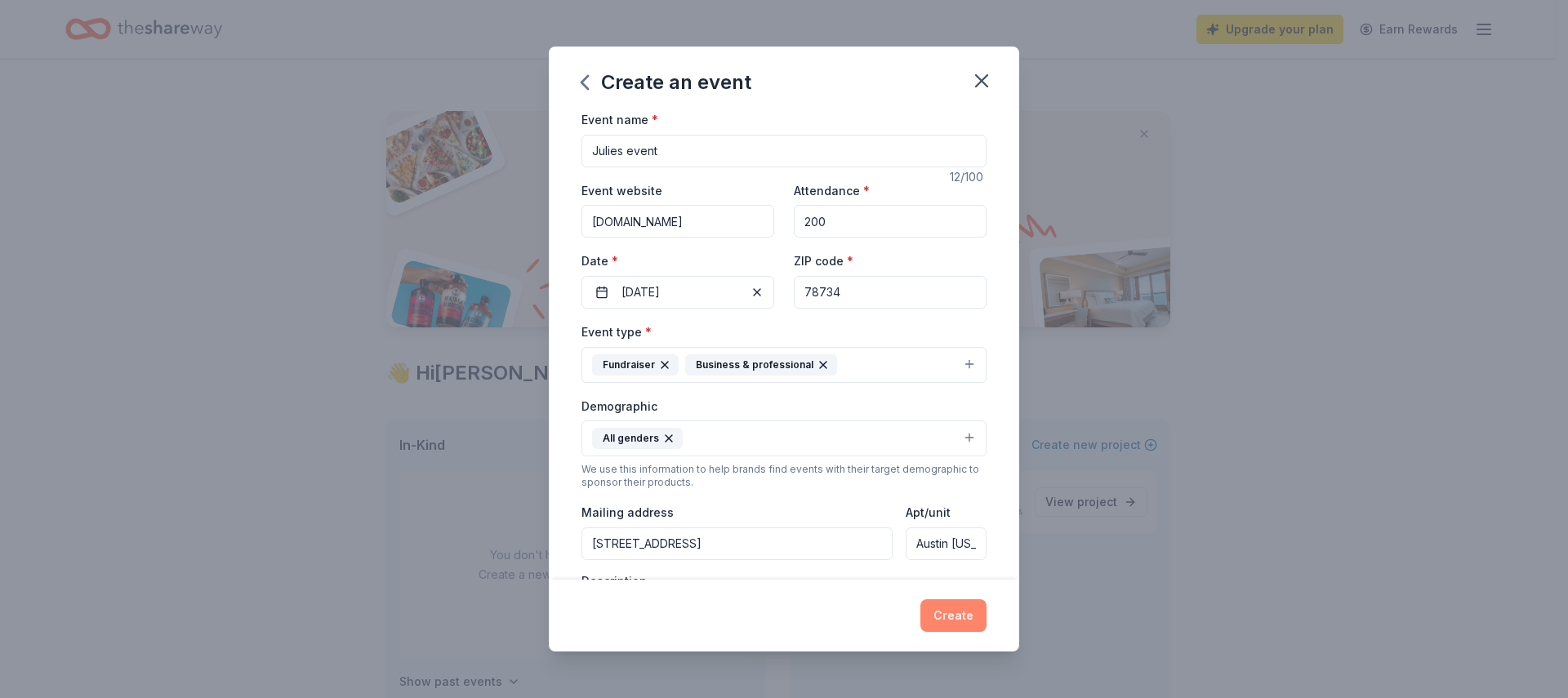
type input "200"
click at [952, 612] on button "Create" at bounding box center [953, 615] width 66 height 33
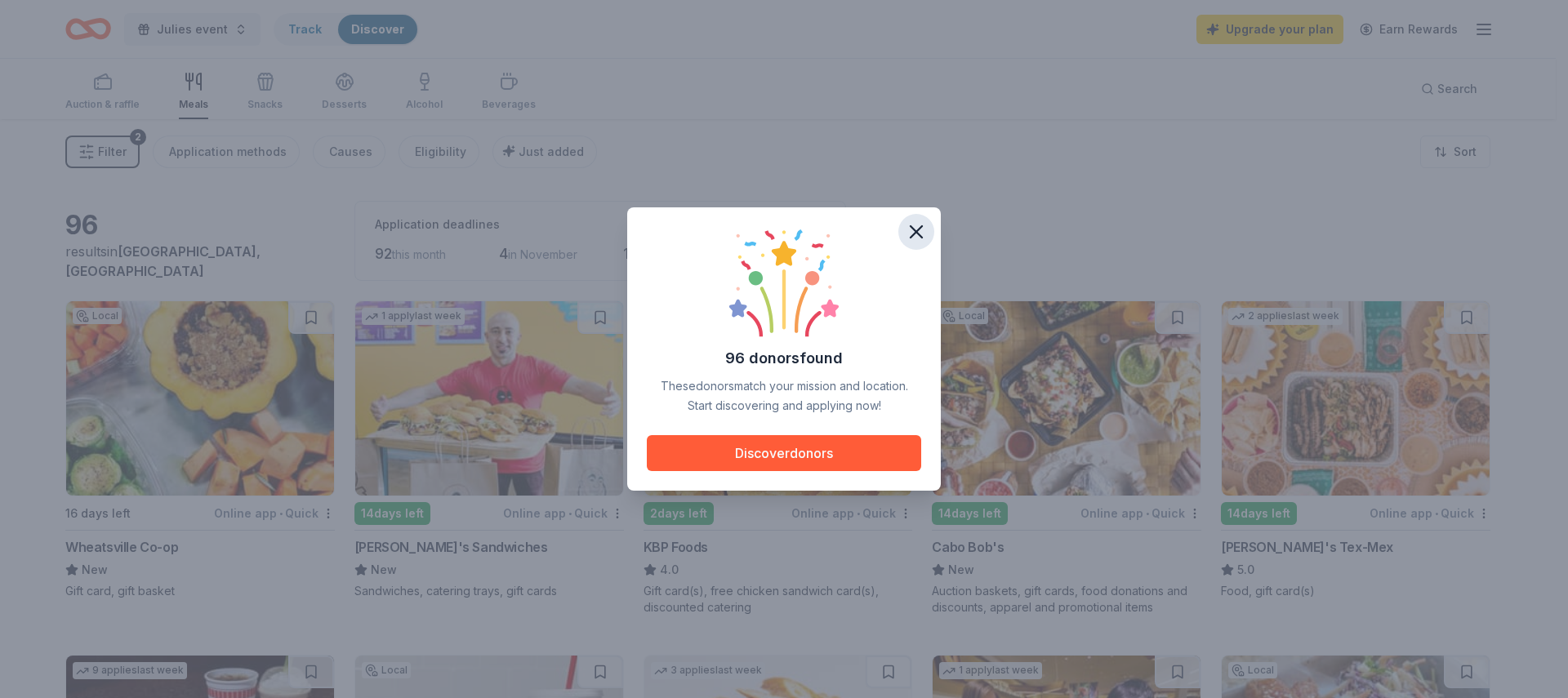
click at [921, 231] on icon "button" at bounding box center [916, 232] width 23 height 23
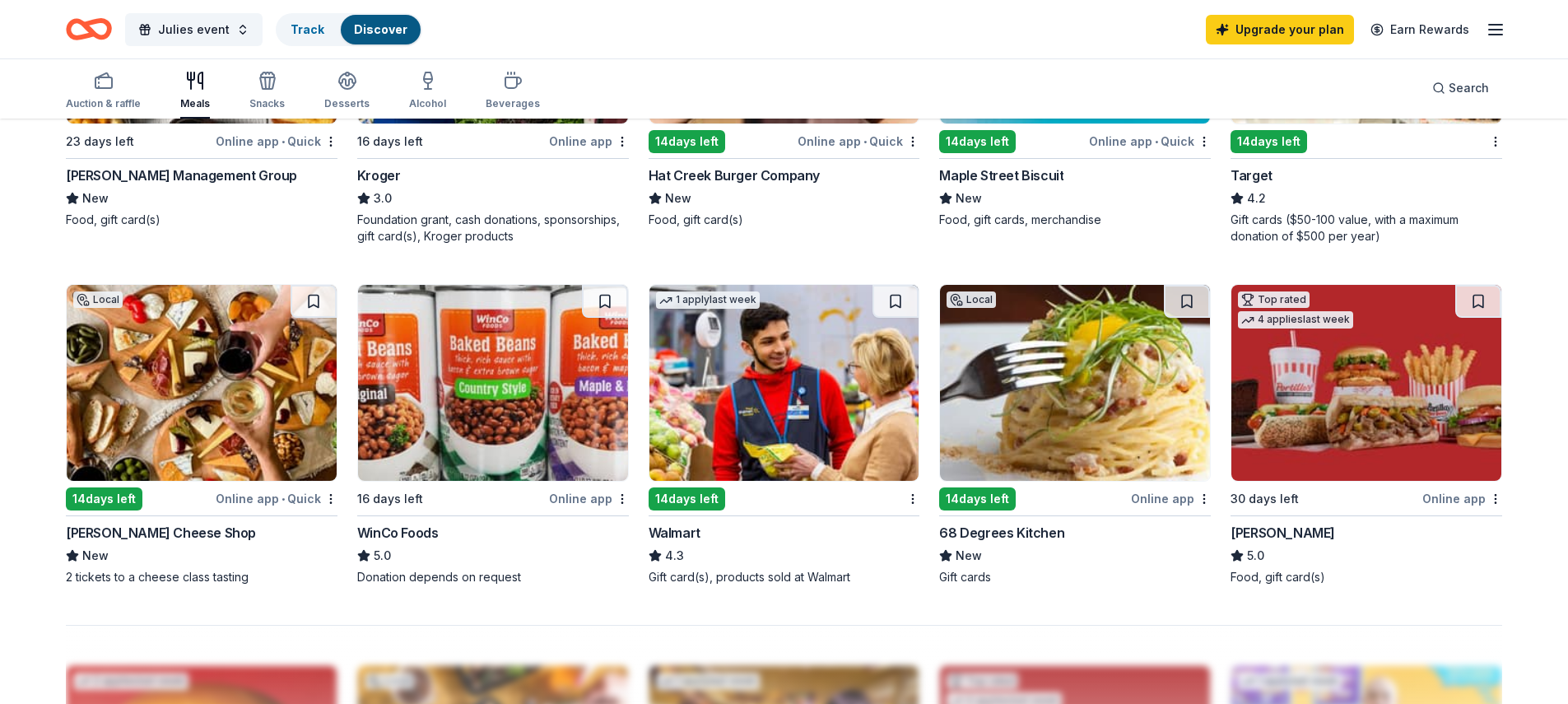
scroll to position [1083, 0]
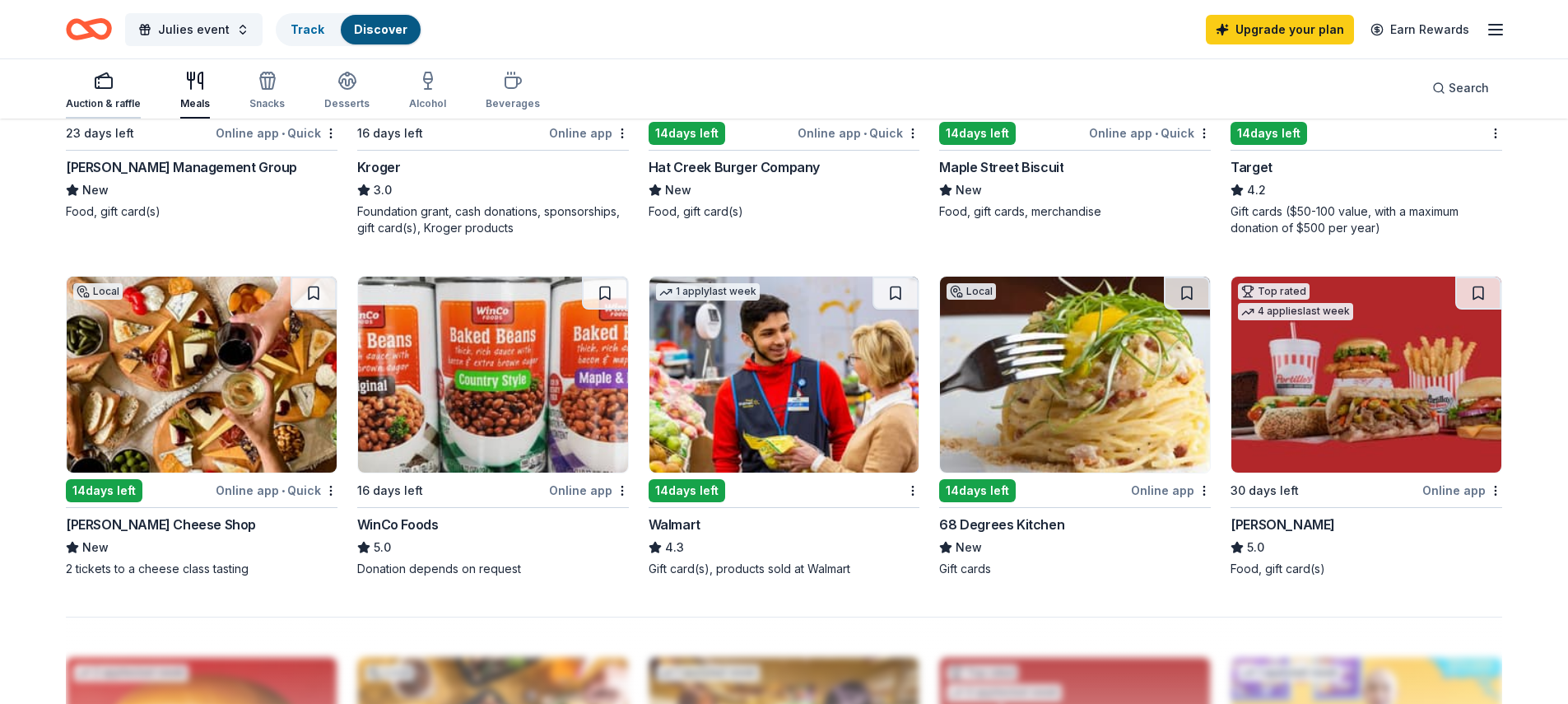
click at [99, 89] on icon "button" at bounding box center [103, 80] width 20 height 20
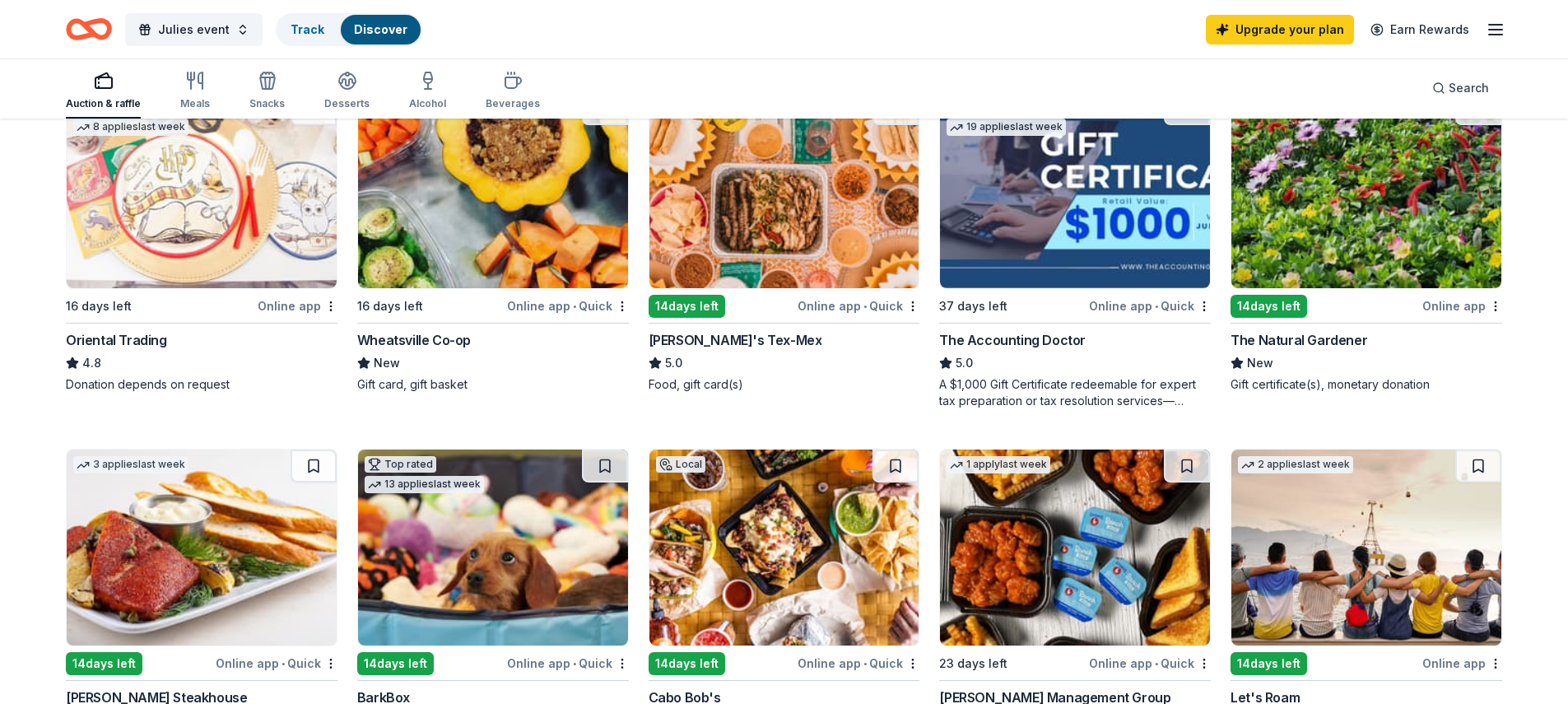
scroll to position [117, 0]
